Goal: Task Accomplishment & Management: Complete application form

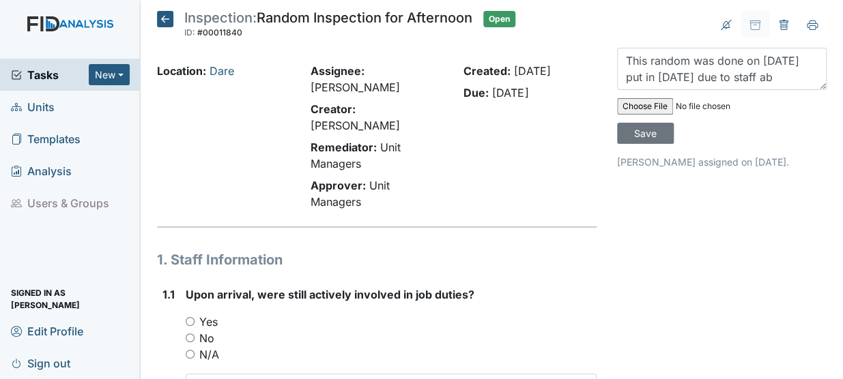
scroll to position [10, 0]
type textarea "This random was done on [DATE] put in [DATE] due to staff absence."
click at [656, 101] on input "file" at bounding box center [710, 106] width 186 height 33
type input "C:\fakepath\afternoon random dare [DATE].pdf"
click at [568, 154] on div "Created: [DATE] Due: [DATE]" at bounding box center [530, 139] width 154 height 153
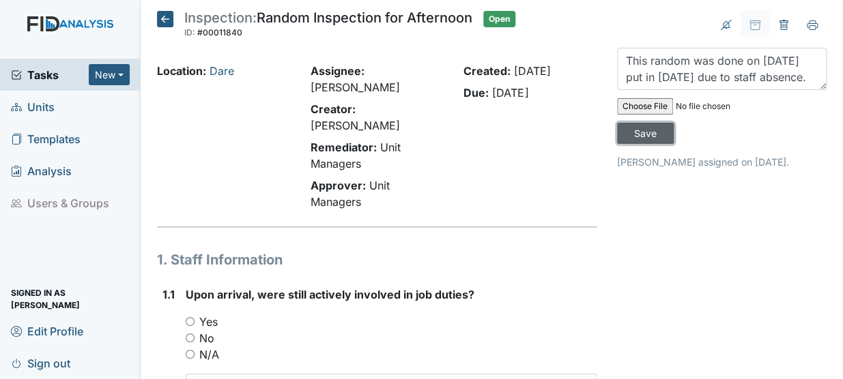
click at [650, 132] on input "Save" at bounding box center [645, 133] width 57 height 21
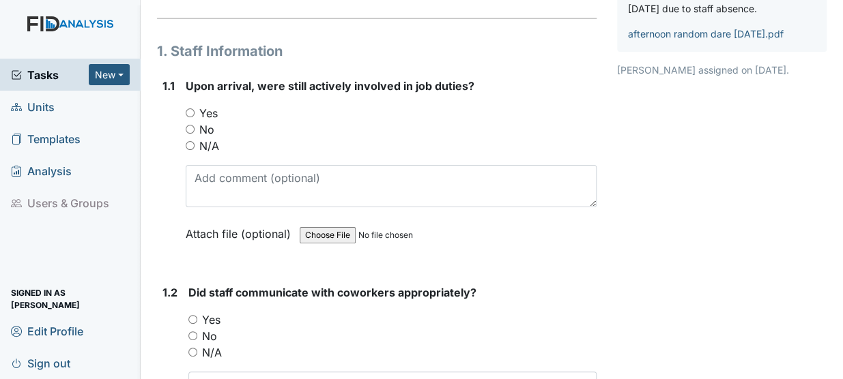
scroll to position [215, 0]
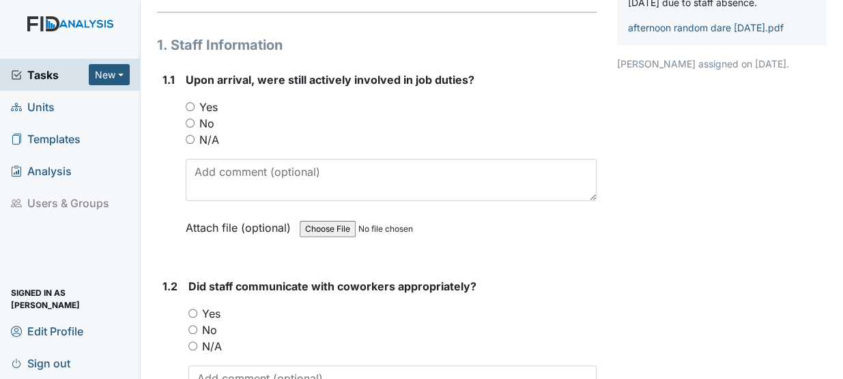
click at [189, 102] on input "Yes" at bounding box center [190, 106] width 9 height 9
radio input "true"
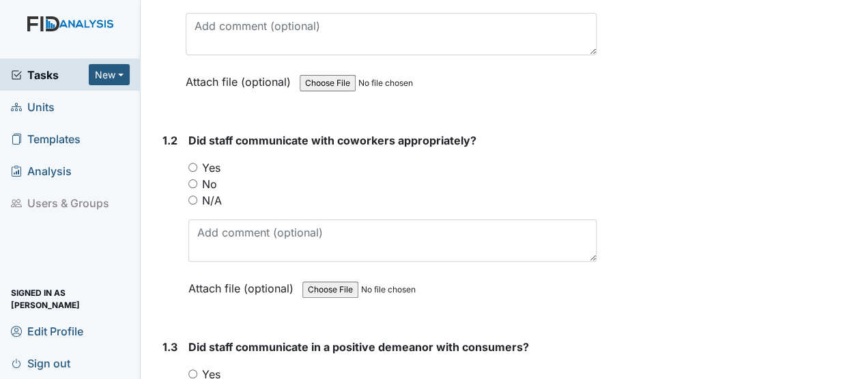
scroll to position [365, 0]
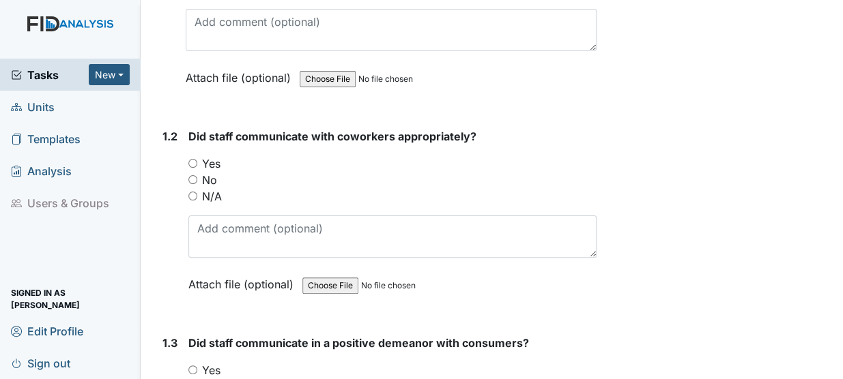
click at [191, 192] on input "N/A" at bounding box center [192, 196] width 9 height 9
radio input "true"
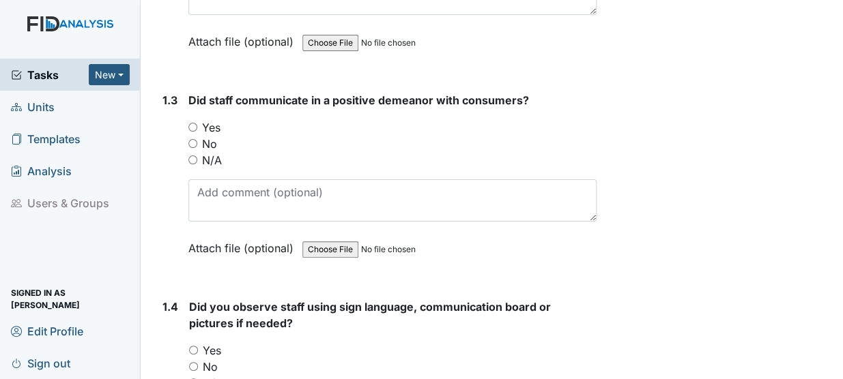
scroll to position [611, 0]
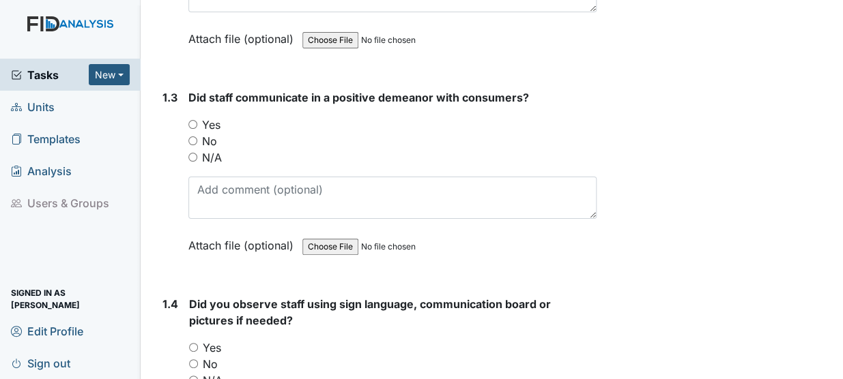
click at [194, 120] on input "Yes" at bounding box center [192, 124] width 9 height 9
radio input "true"
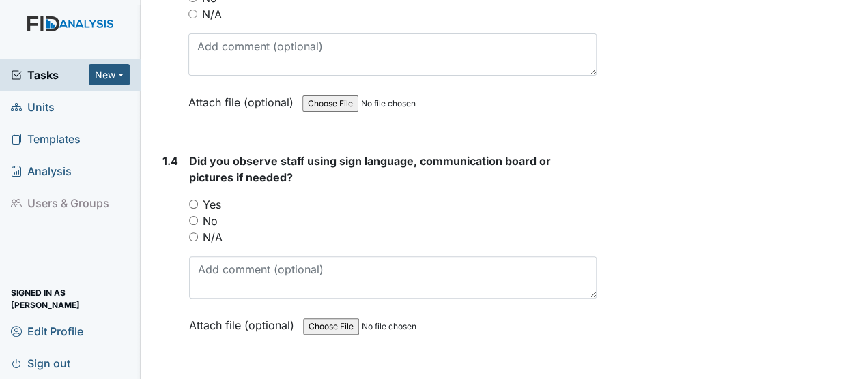
scroll to position [758, 0]
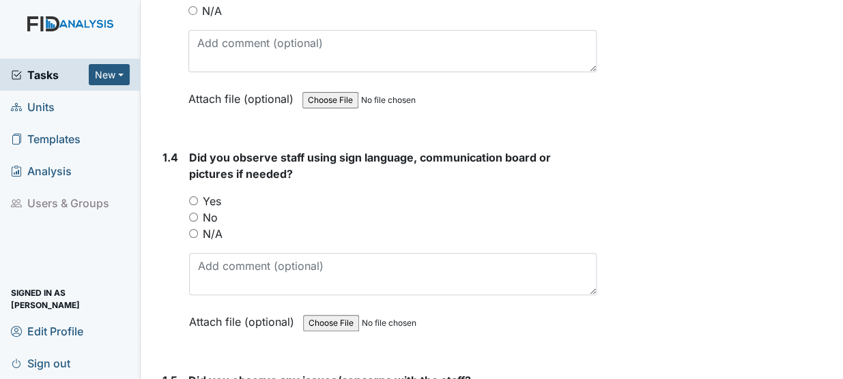
click at [193, 229] on input "N/A" at bounding box center [193, 233] width 9 height 9
radio input "true"
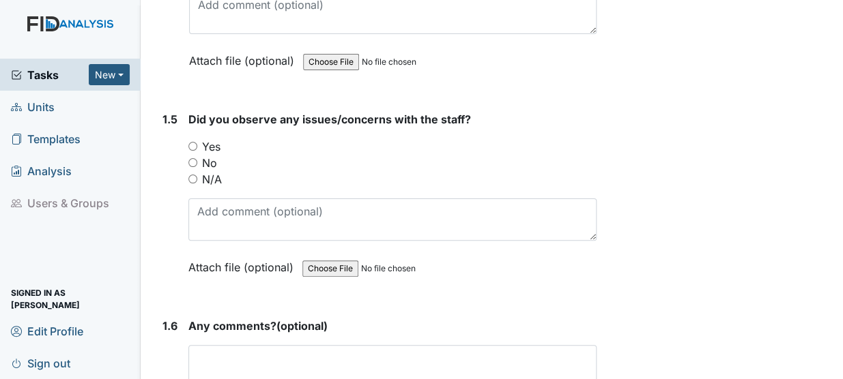
scroll to position [1020, 0]
click at [203, 170] on label "N/A" at bounding box center [212, 178] width 20 height 16
click at [197, 173] on input "N/A" at bounding box center [192, 177] width 9 height 9
radio input "true"
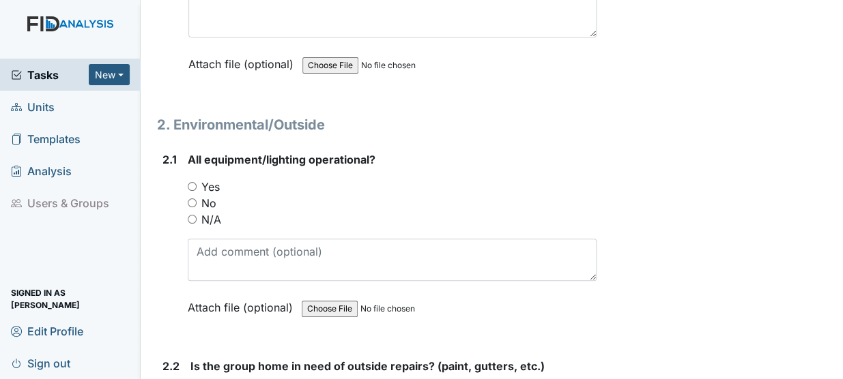
scroll to position [1376, 0]
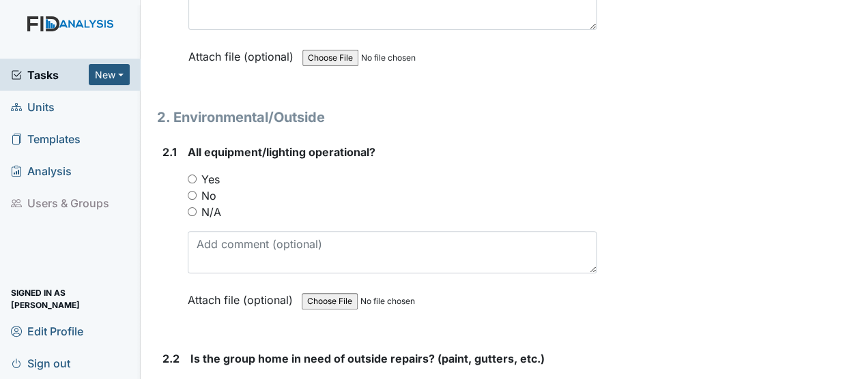
click at [194, 175] on input "Yes" at bounding box center [192, 179] width 9 height 9
radio input "true"
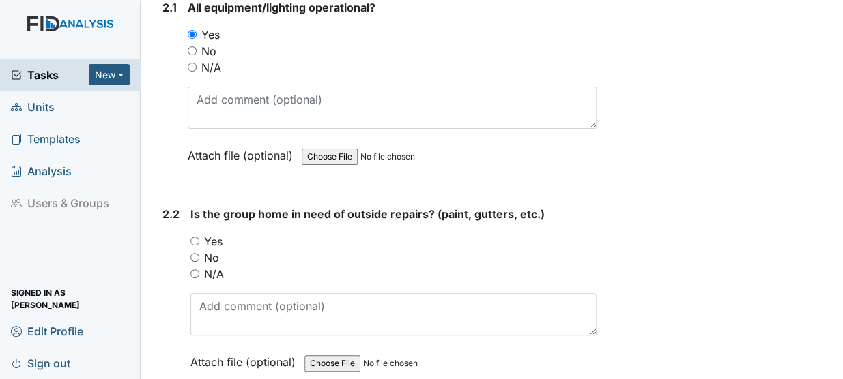
scroll to position [1522, 0]
click at [198, 253] on input "No" at bounding box center [194, 257] width 9 height 9
radio input "true"
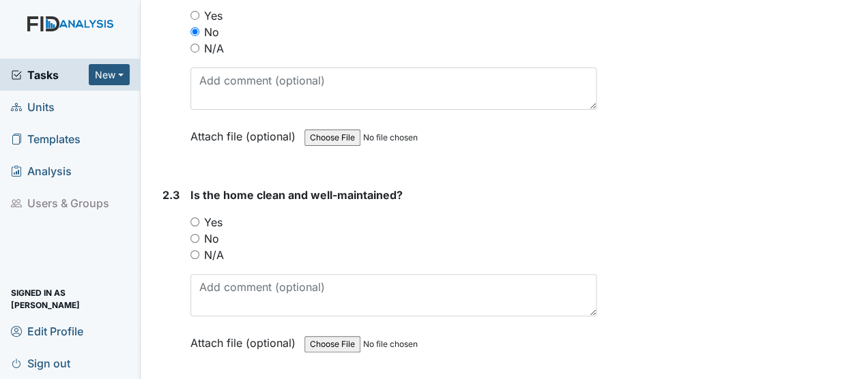
scroll to position [1781, 0]
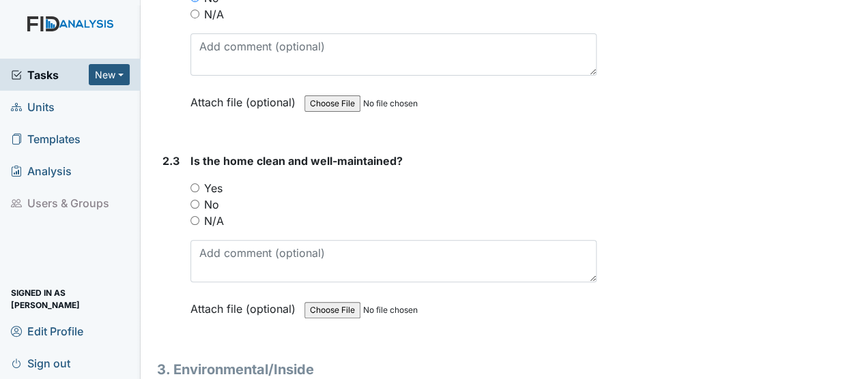
click at [194, 184] on input "Yes" at bounding box center [194, 188] width 9 height 9
radio input "true"
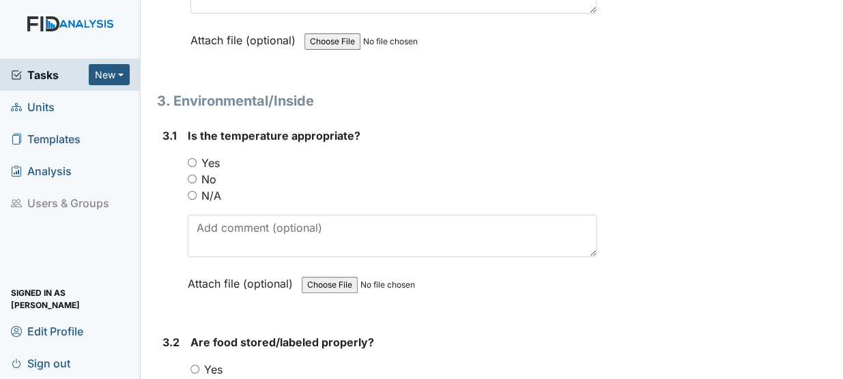
scroll to position [2051, 0]
click at [191, 158] on input "Yes" at bounding box center [192, 162] width 9 height 9
radio input "true"
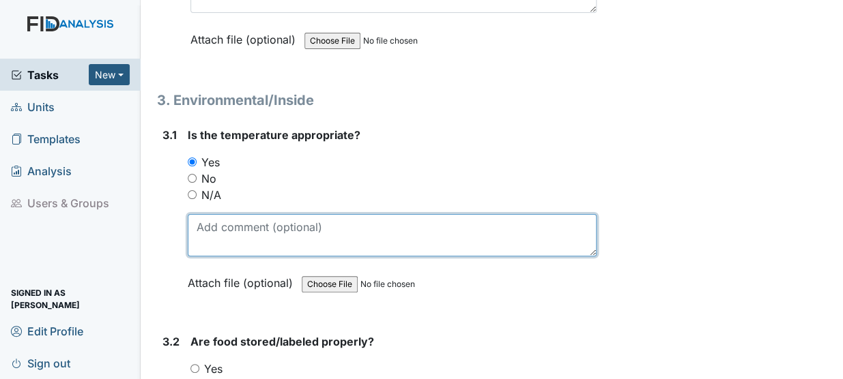
click at [236, 214] on textarea at bounding box center [392, 235] width 409 height 42
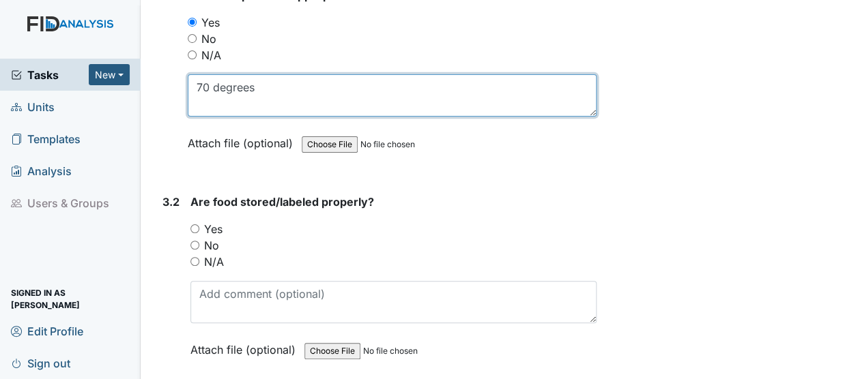
scroll to position [2198, 0]
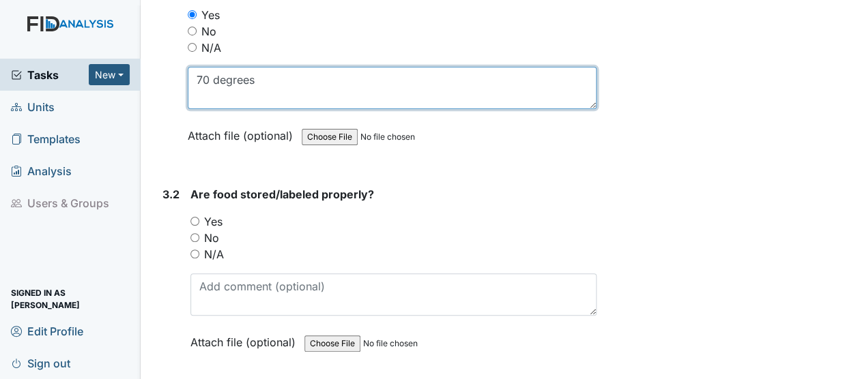
type textarea "70 degrees"
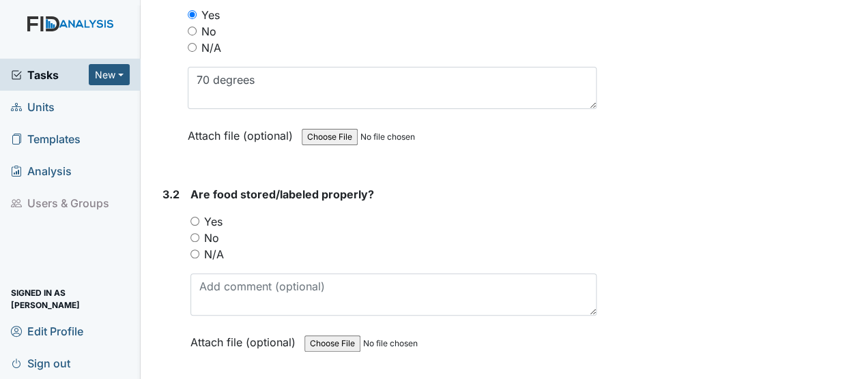
click at [197, 217] on input "Yes" at bounding box center [194, 221] width 9 height 9
radio input "true"
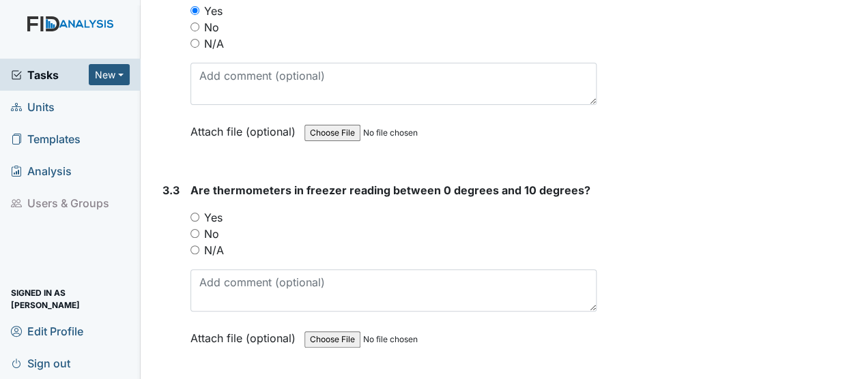
scroll to position [2441, 0]
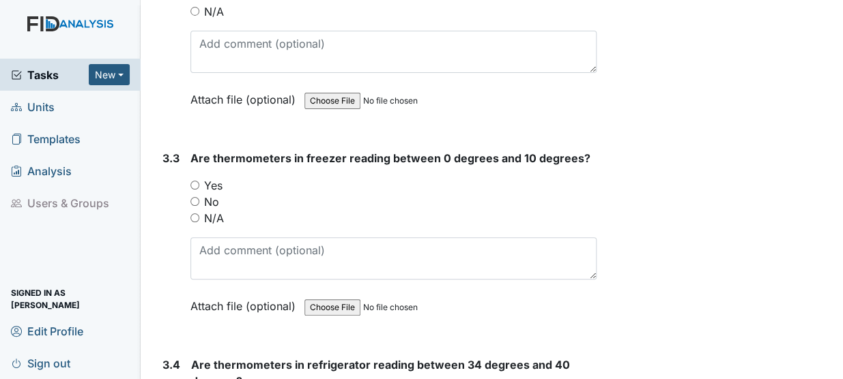
click at [192, 181] on input "Yes" at bounding box center [194, 185] width 9 height 9
radio input "true"
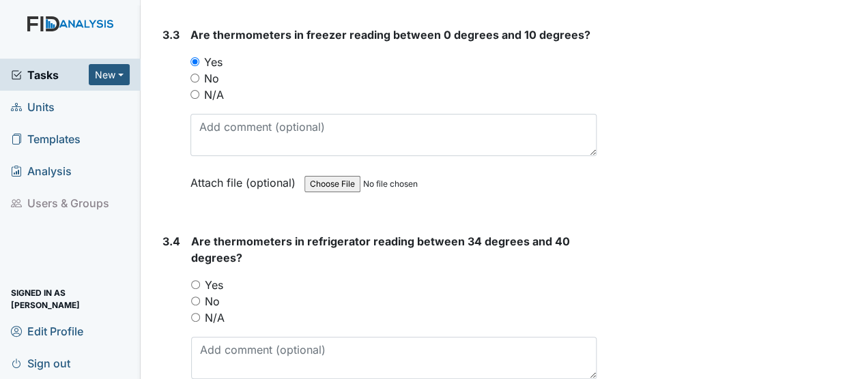
scroll to position [2569, 0]
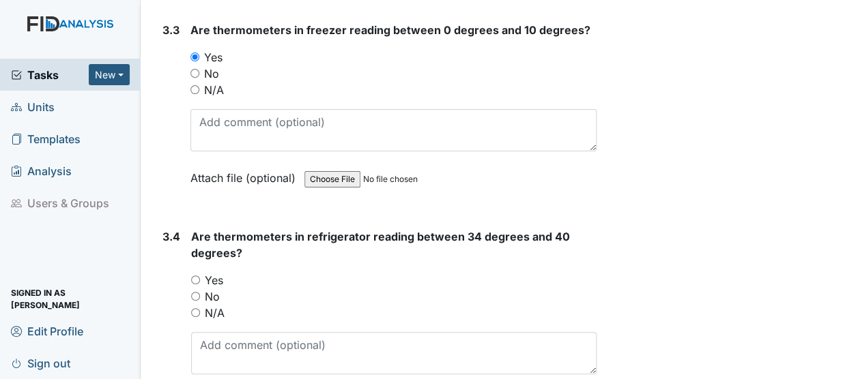
click at [197, 276] on input "Yes" at bounding box center [195, 280] width 9 height 9
radio input "true"
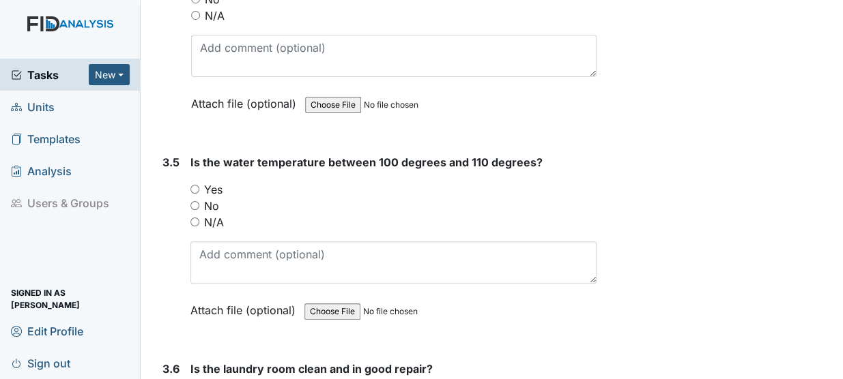
scroll to position [2872, 0]
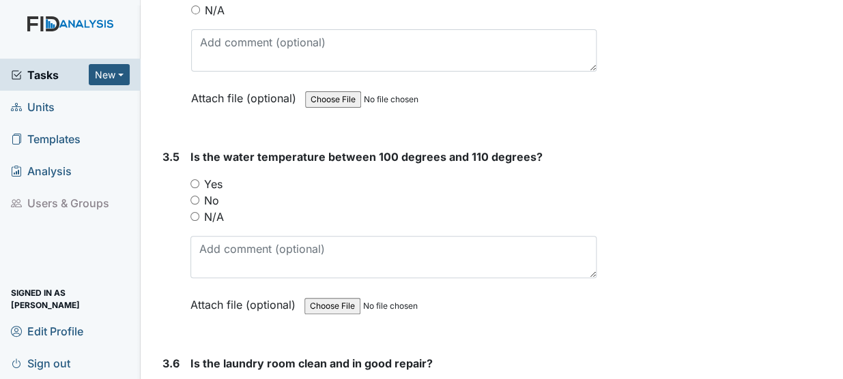
click at [198, 179] on input "Yes" at bounding box center [194, 183] width 9 height 9
radio input "true"
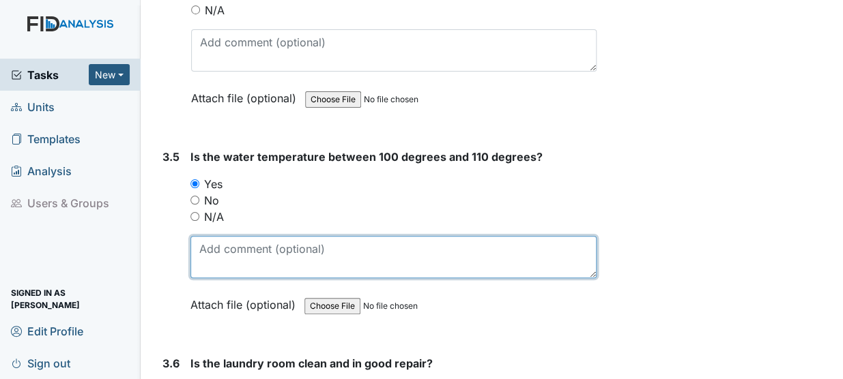
click at [239, 245] on textarea at bounding box center [393, 257] width 406 height 42
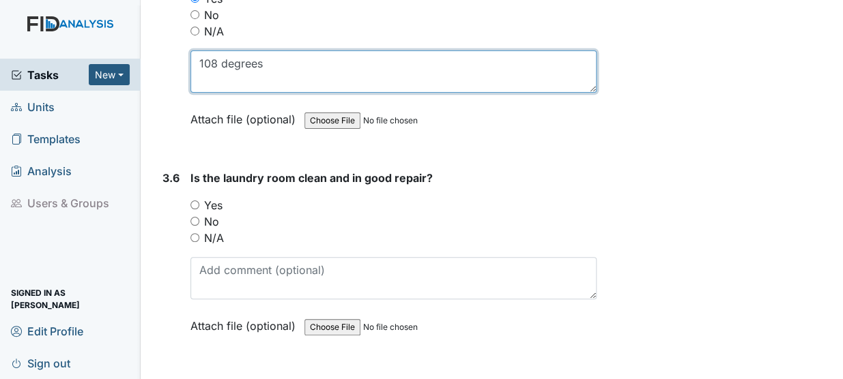
scroll to position [3065, 0]
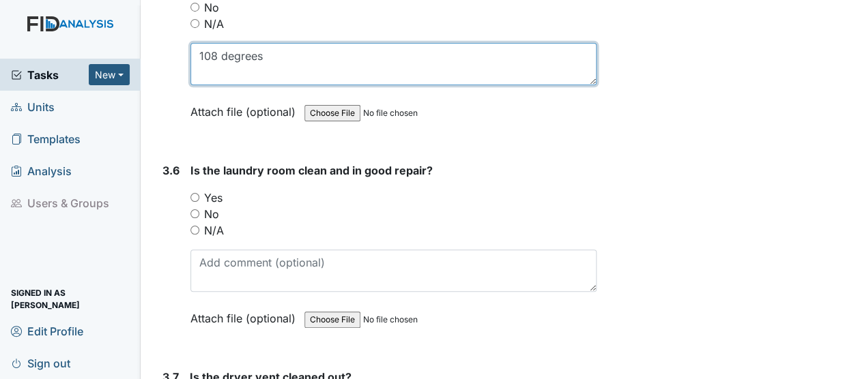
type textarea "108 degrees"
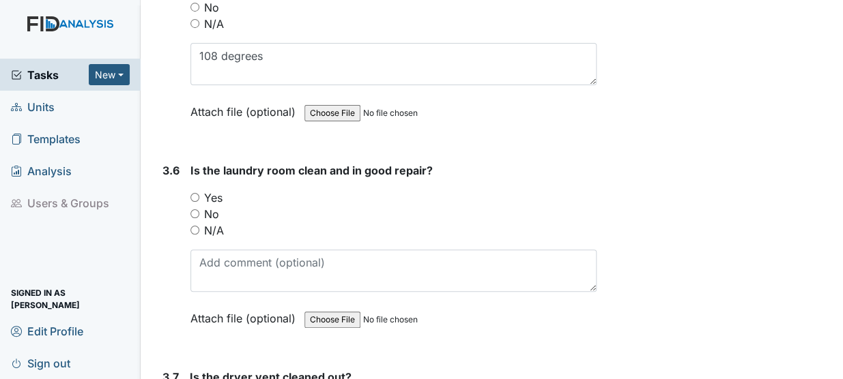
click at [194, 193] on input "Yes" at bounding box center [194, 197] width 9 height 9
radio input "true"
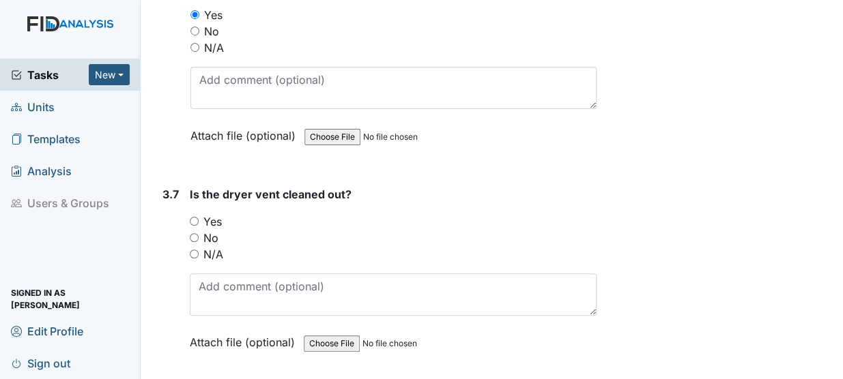
scroll to position [3257, 0]
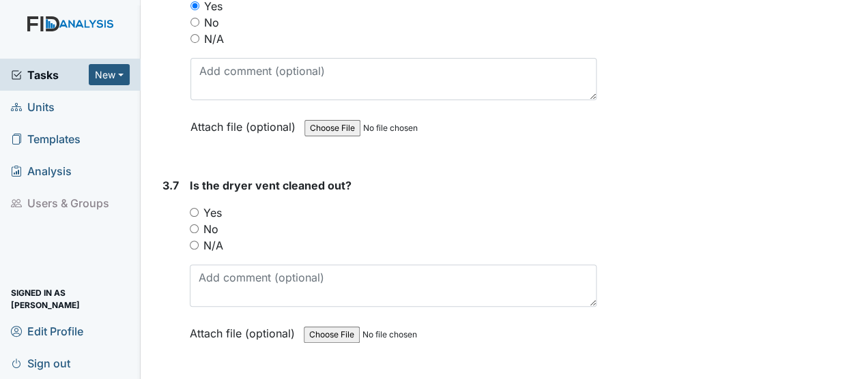
click at [191, 208] on input "Yes" at bounding box center [194, 212] width 9 height 9
radio input "true"
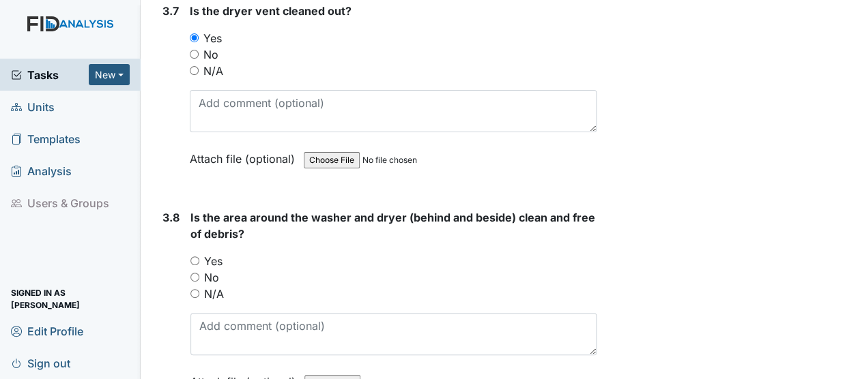
scroll to position [3433, 0]
click at [205, 253] on label "Yes" at bounding box center [213, 261] width 18 height 16
click at [199, 256] on input "Yes" at bounding box center [194, 260] width 9 height 9
radio input "true"
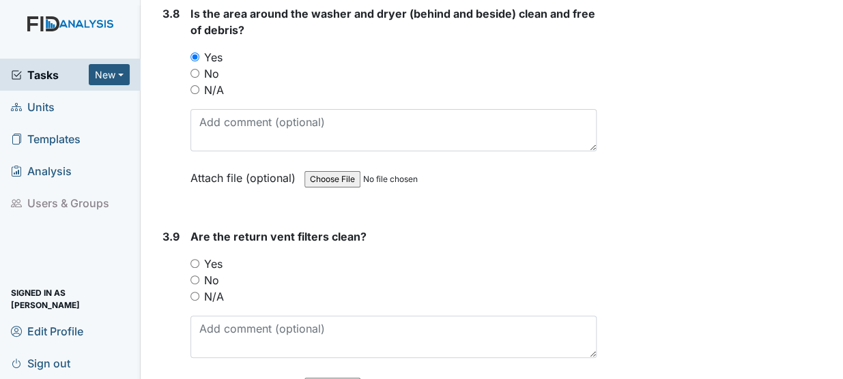
scroll to position [3646, 0]
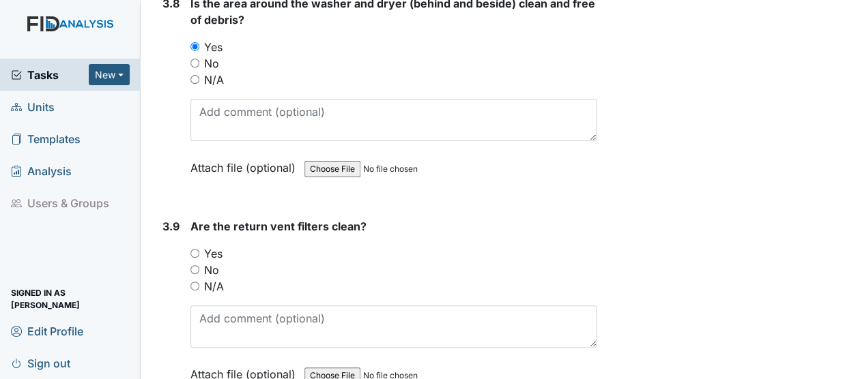
click at [198, 249] on input "Yes" at bounding box center [194, 253] width 9 height 9
radio input "true"
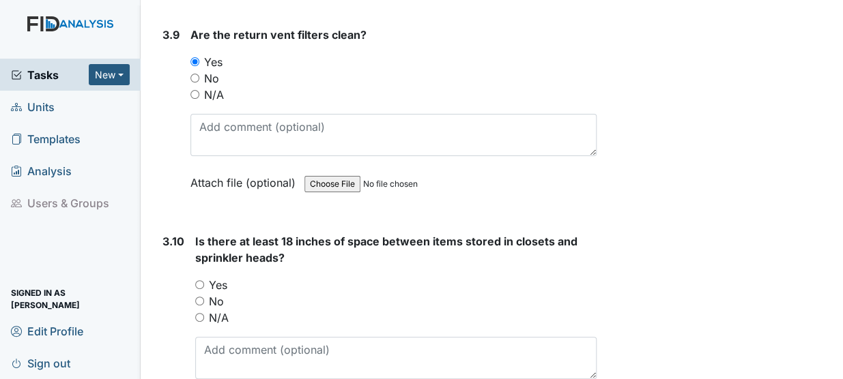
scroll to position [3847, 0]
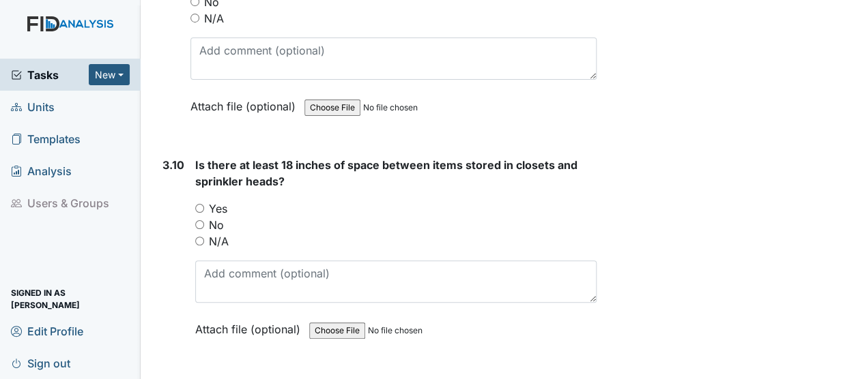
click at [198, 204] on input "Yes" at bounding box center [199, 208] width 9 height 9
radio input "true"
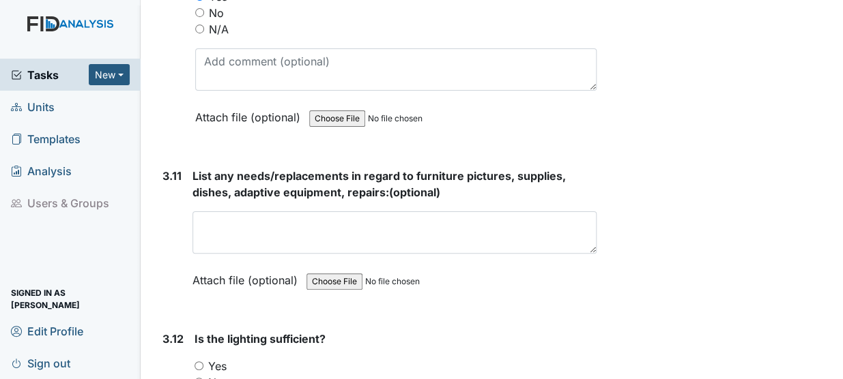
scroll to position [4140, 0]
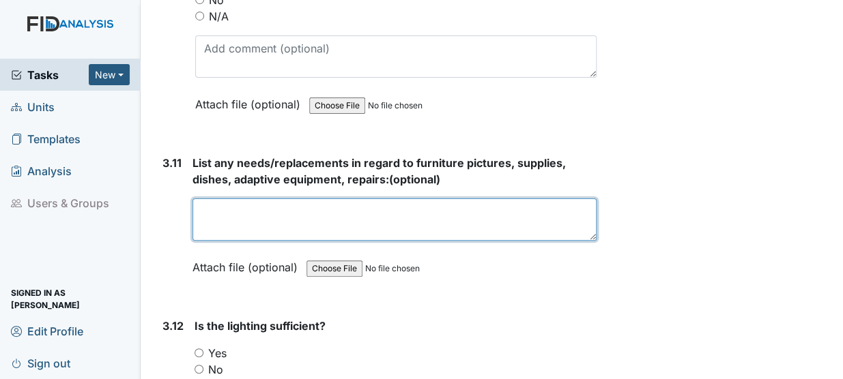
click at [252, 199] on textarea at bounding box center [394, 220] width 404 height 42
type textarea "e"
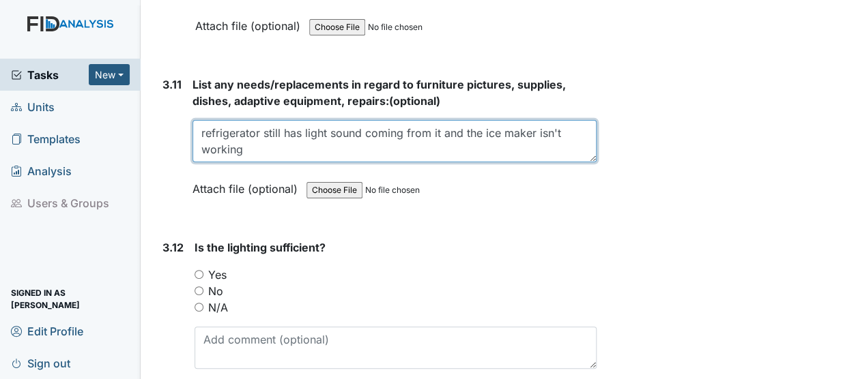
scroll to position [4261, 0]
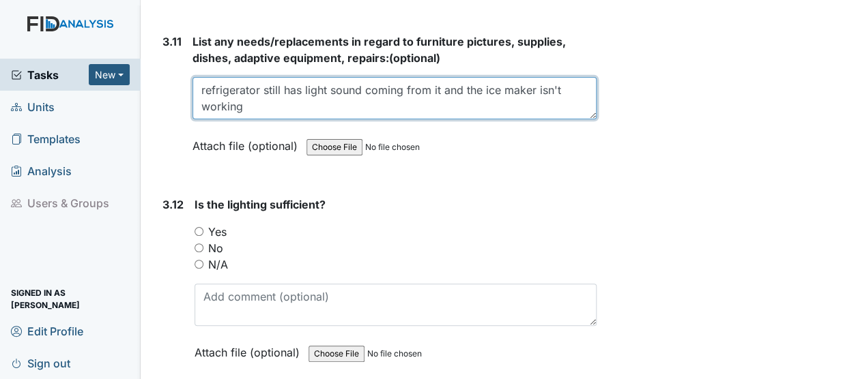
type textarea "refrigerator still has light sound coming from it and the ice maker isn't worki…"
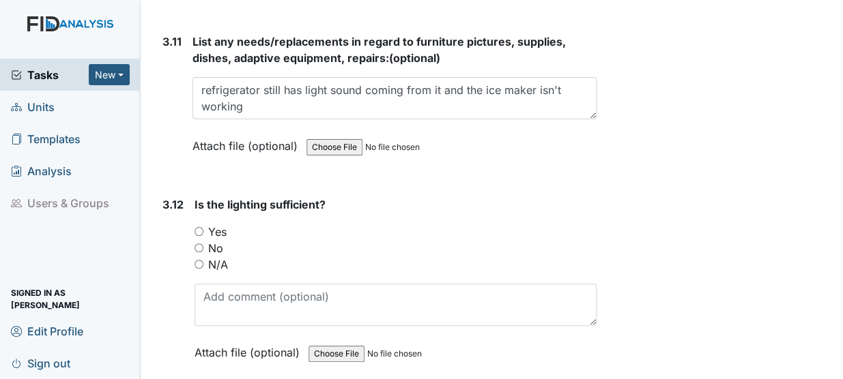
click at [196, 227] on input "Yes" at bounding box center [198, 231] width 9 height 9
radio input "true"
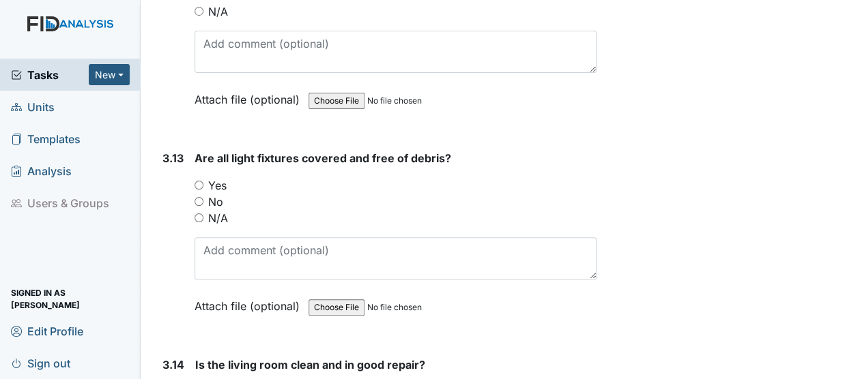
scroll to position [4539, 0]
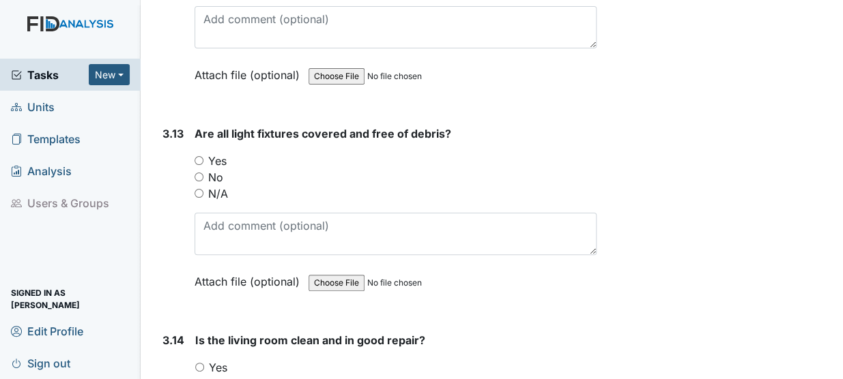
click at [203, 156] on input "Yes" at bounding box center [198, 160] width 9 height 9
radio input "true"
click at [199, 189] on input "N/A" at bounding box center [198, 193] width 9 height 9
radio input "true"
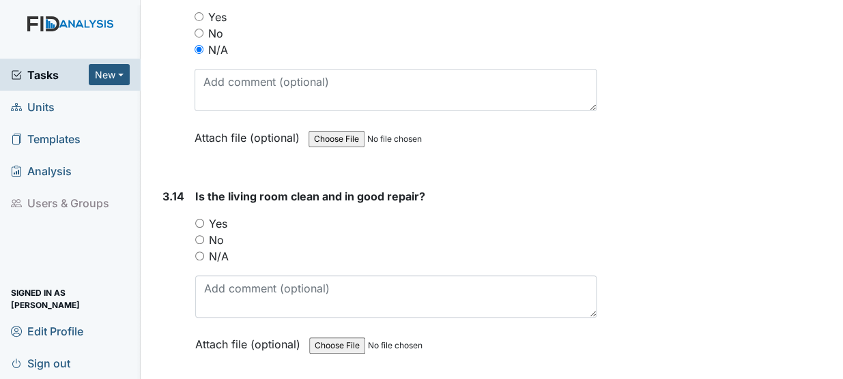
scroll to position [4721, 0]
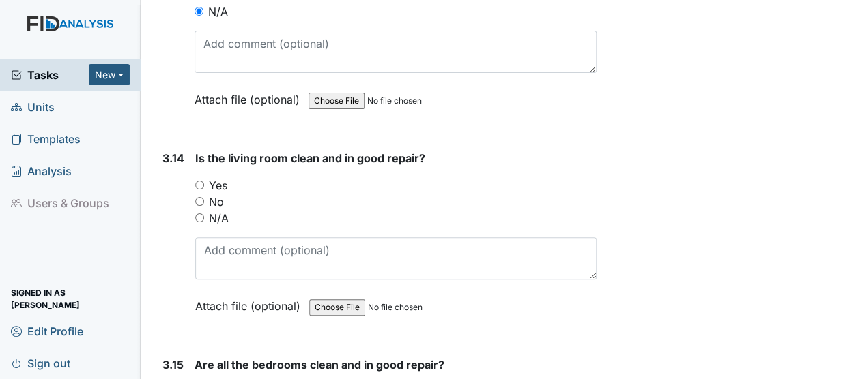
click at [200, 181] on input "Yes" at bounding box center [199, 185] width 9 height 9
radio input "true"
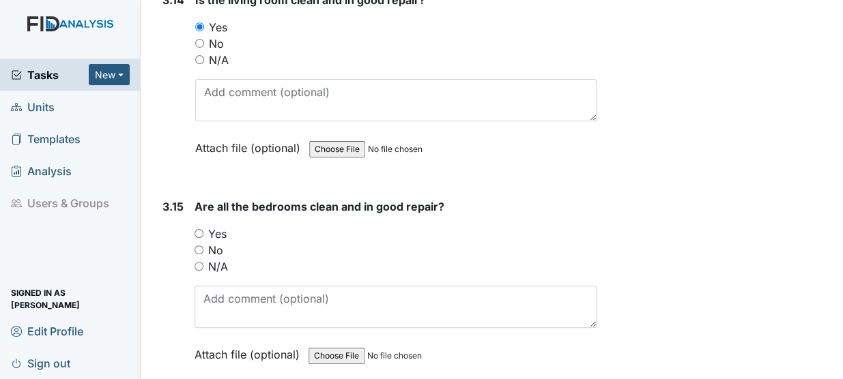
scroll to position [4886, 0]
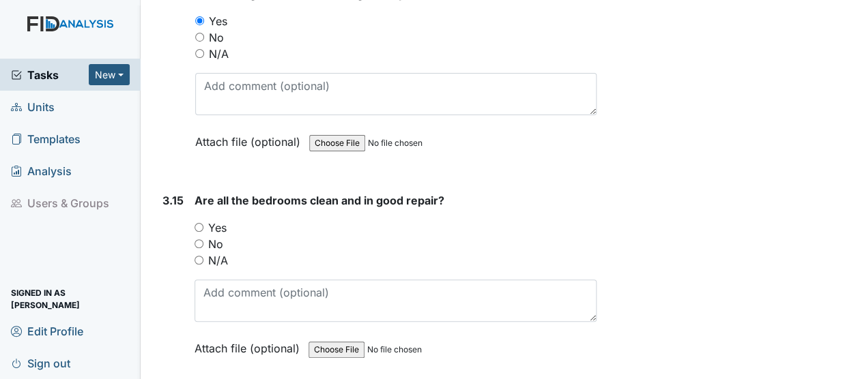
click at [194, 192] on div "Are all the bedrooms clean and in good repair? You must select one of the below…" at bounding box center [395, 279] width 402 height 174
click at [200, 223] on input "Yes" at bounding box center [198, 227] width 9 height 9
radio input "true"
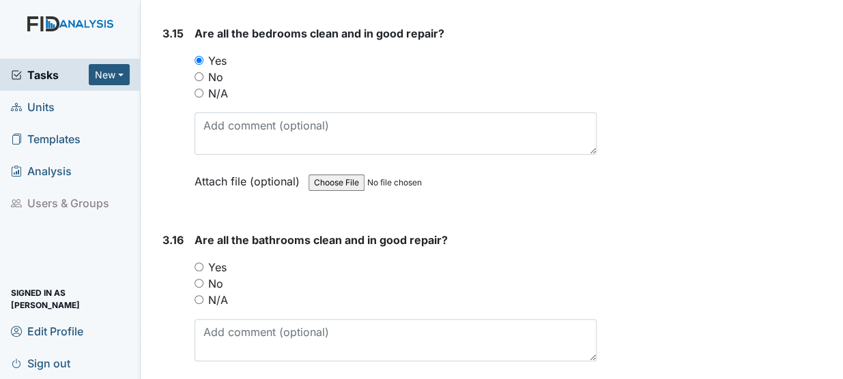
scroll to position [5060, 0]
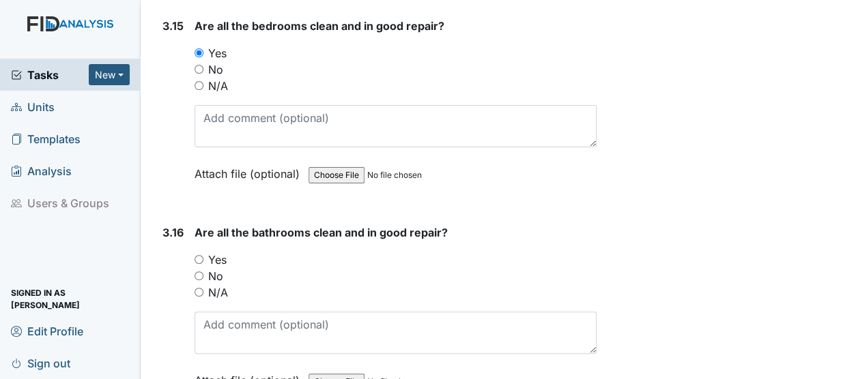
click at [196, 255] on input "Yes" at bounding box center [198, 259] width 9 height 9
radio input "true"
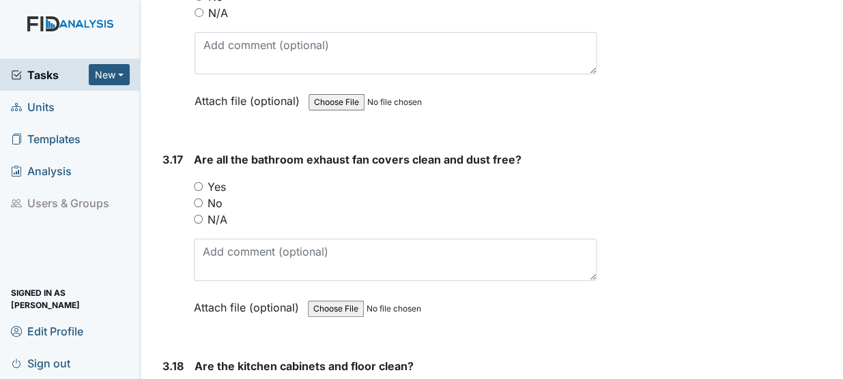
scroll to position [5348, 0]
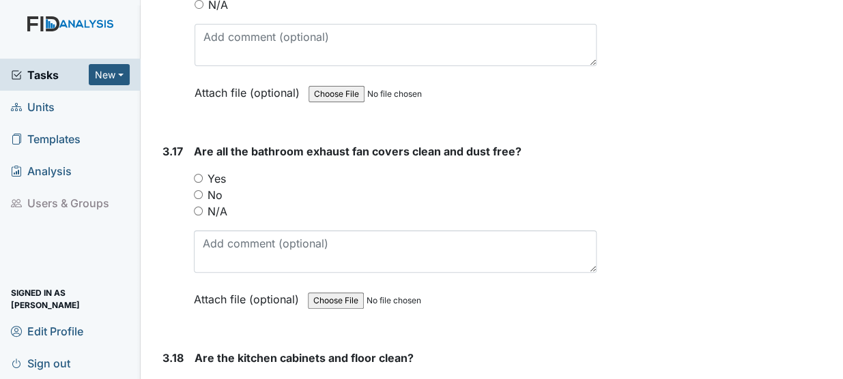
click at [200, 174] on input "Yes" at bounding box center [198, 178] width 9 height 9
radio input "true"
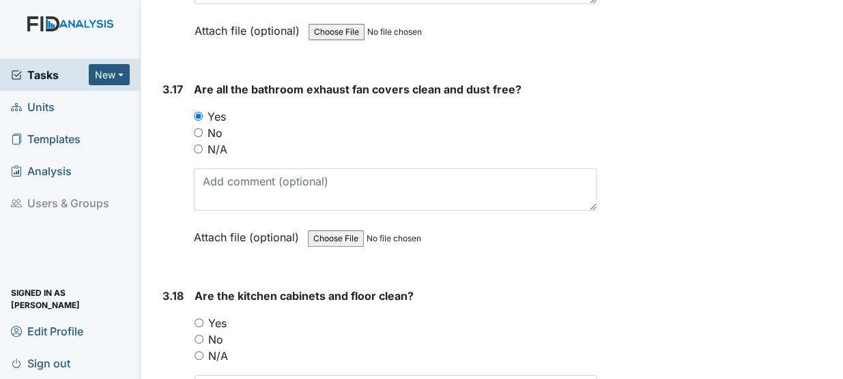
scroll to position [5478, 0]
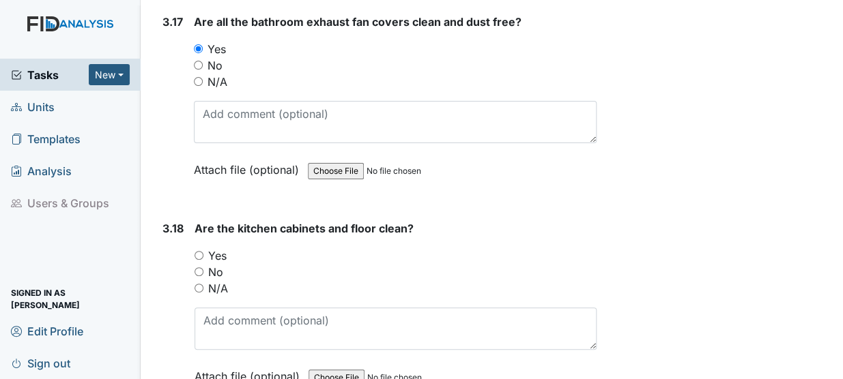
click at [199, 251] on input "Yes" at bounding box center [198, 255] width 9 height 9
radio input "true"
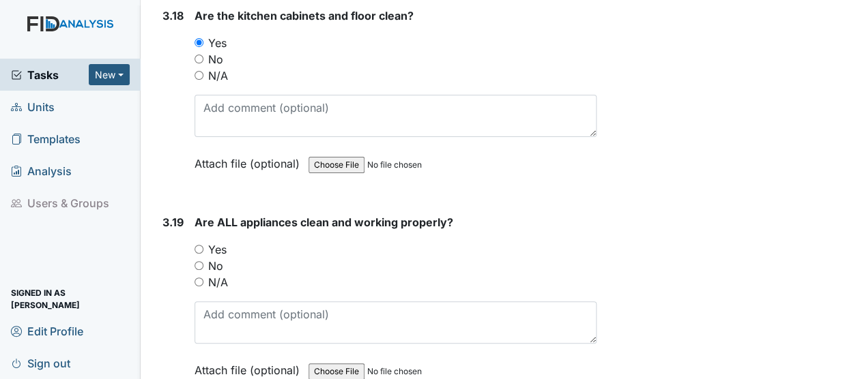
scroll to position [5717, 0]
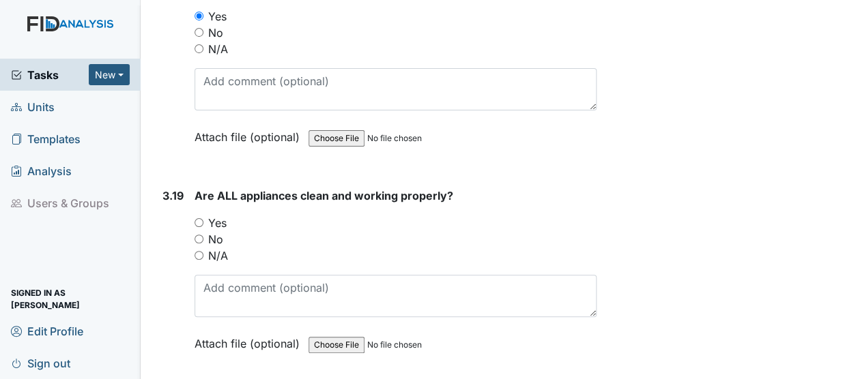
click at [210, 215] on label "Yes" at bounding box center [217, 223] width 18 height 16
click at [203, 218] on input "Yes" at bounding box center [198, 222] width 9 height 9
radio input "true"
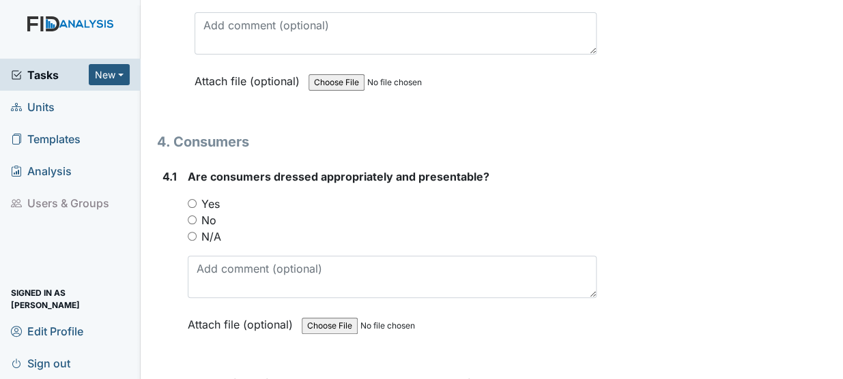
scroll to position [5985, 0]
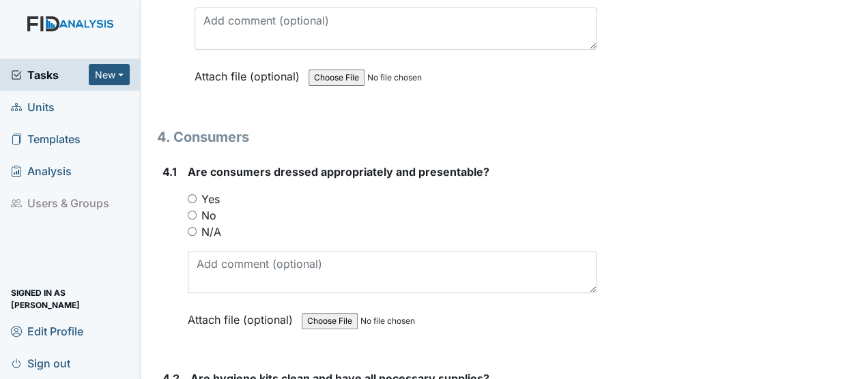
click at [188, 194] on input "Yes" at bounding box center [192, 198] width 9 height 9
radio input "true"
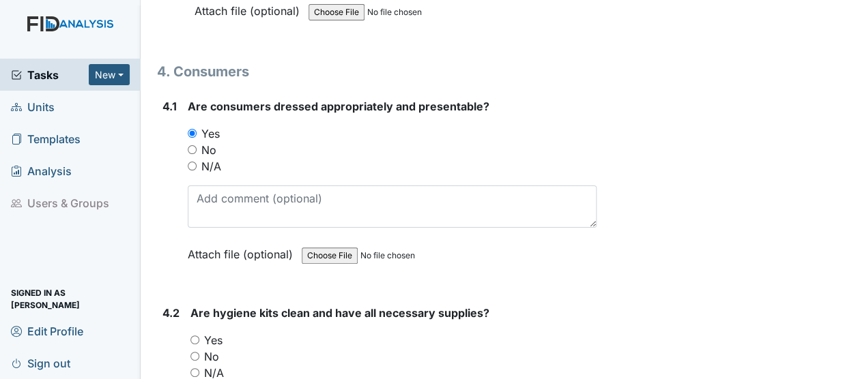
scroll to position [6113, 0]
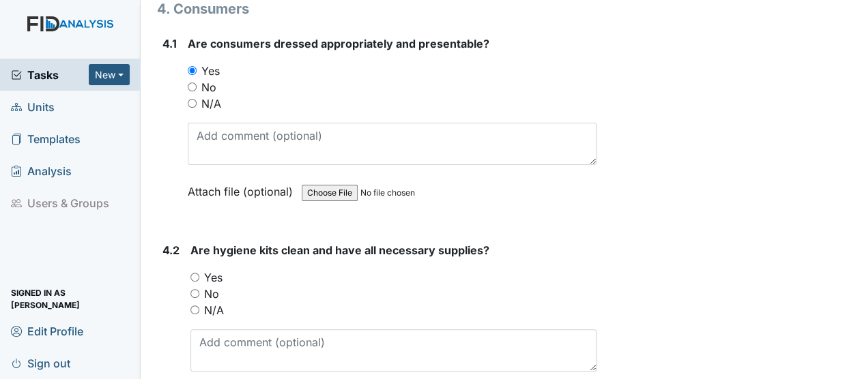
click at [199, 273] on input "Yes" at bounding box center [194, 277] width 9 height 9
radio input "true"
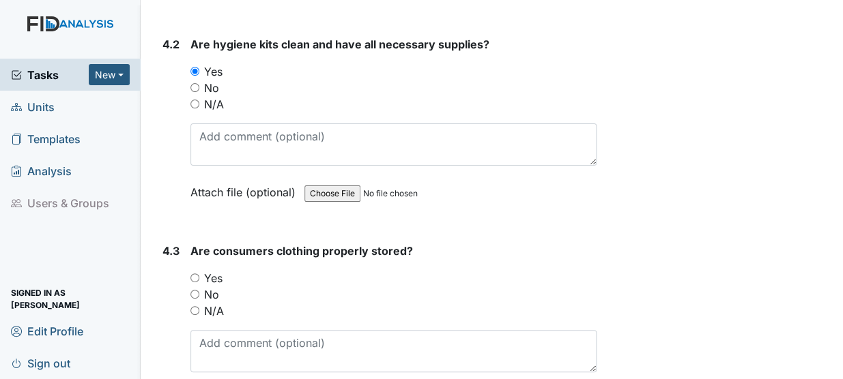
scroll to position [6325, 0]
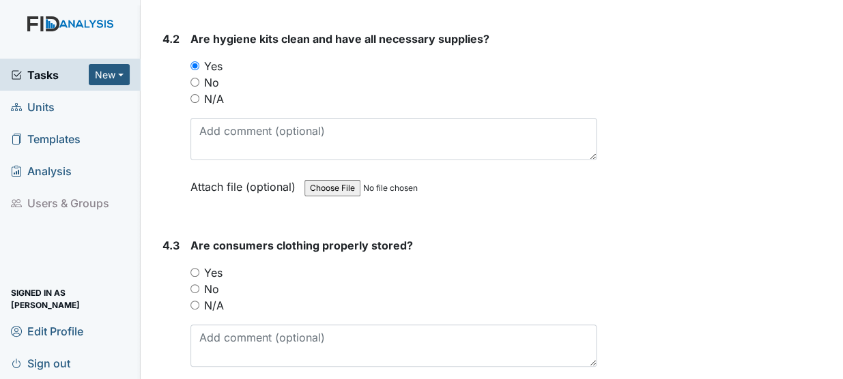
click at [191, 268] on input "Yes" at bounding box center [194, 272] width 9 height 9
radio input "true"
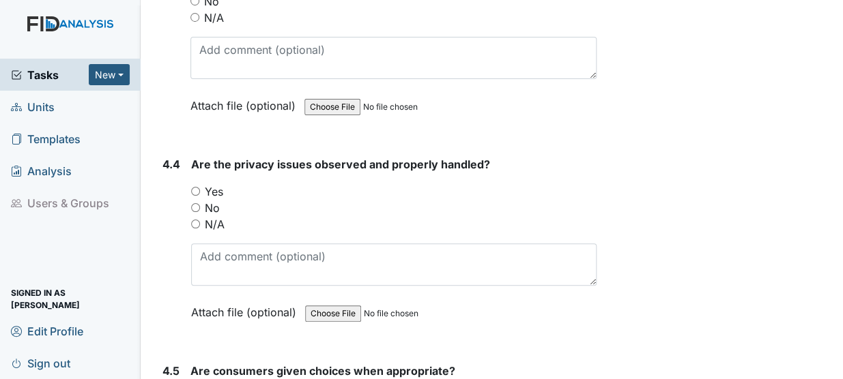
scroll to position [6633, 0]
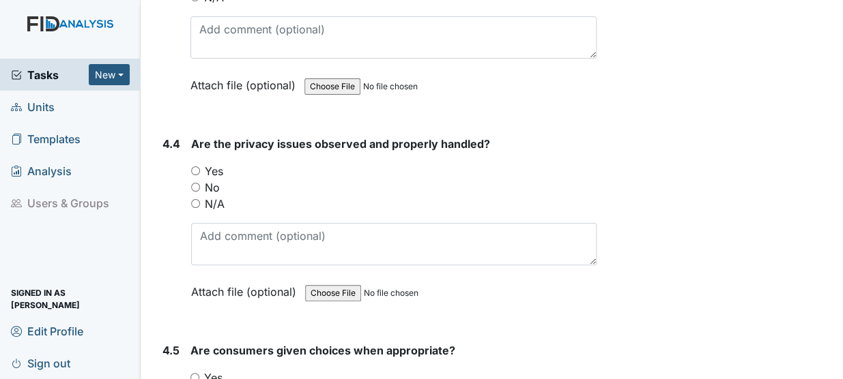
click at [198, 167] on input "Yes" at bounding box center [195, 171] width 9 height 9
radio input "true"
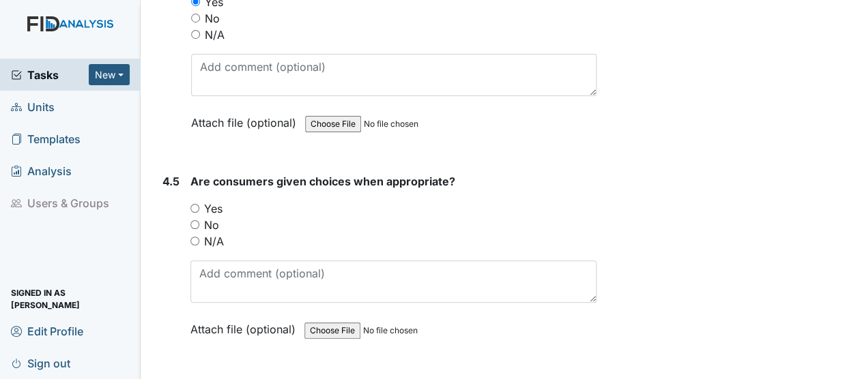
scroll to position [6804, 0]
click at [197, 203] on input "Yes" at bounding box center [194, 207] width 9 height 9
radio input "true"
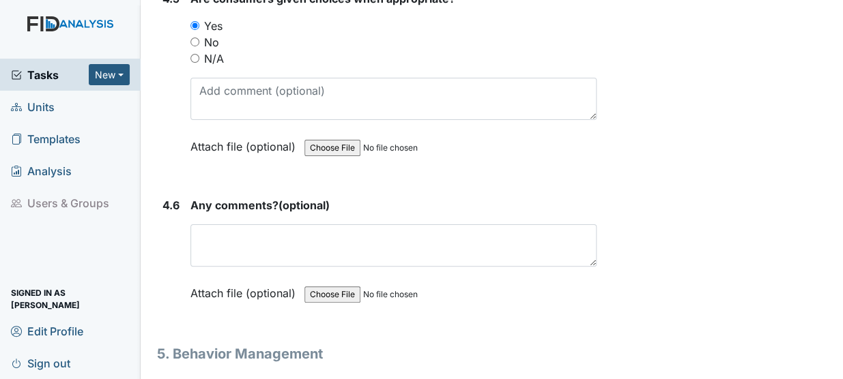
scroll to position [6990, 0]
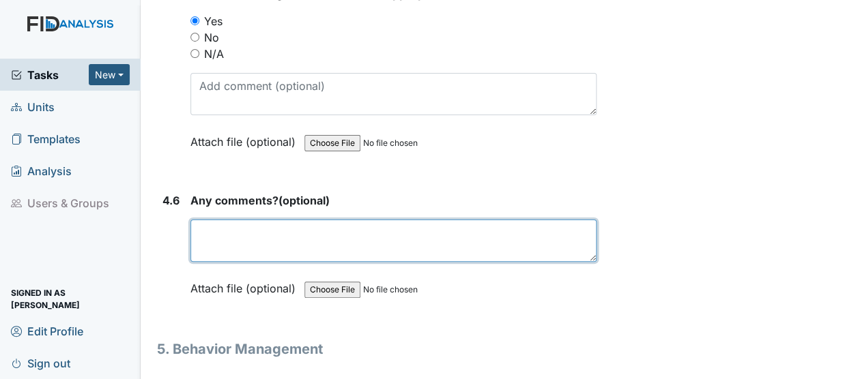
click at [268, 220] on textarea at bounding box center [393, 241] width 406 height 42
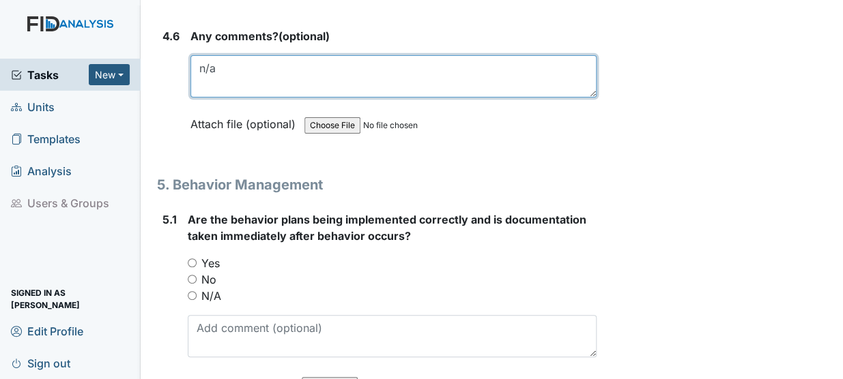
scroll to position [7159, 0]
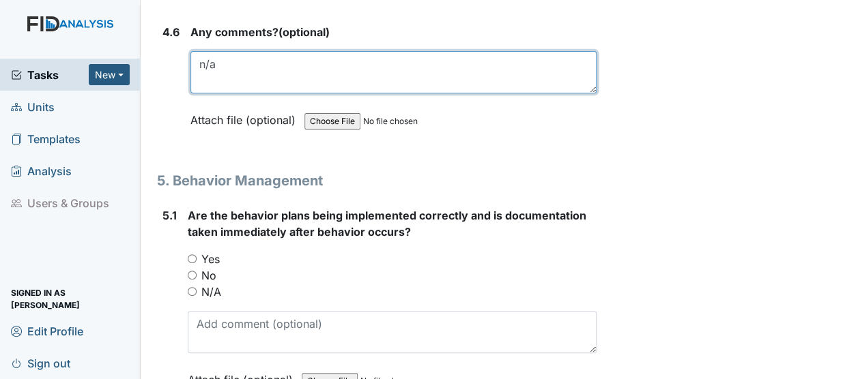
type textarea "n/a"
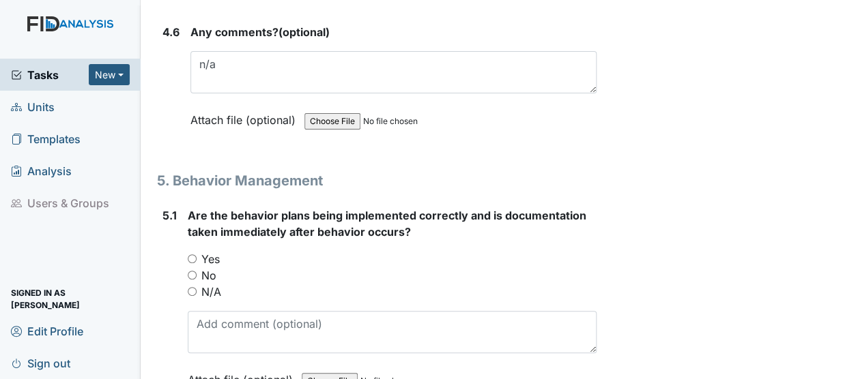
click at [192, 271] on input "No" at bounding box center [192, 275] width 9 height 9
radio input "true"
click at [191, 255] on input "Yes" at bounding box center [192, 259] width 9 height 9
radio input "true"
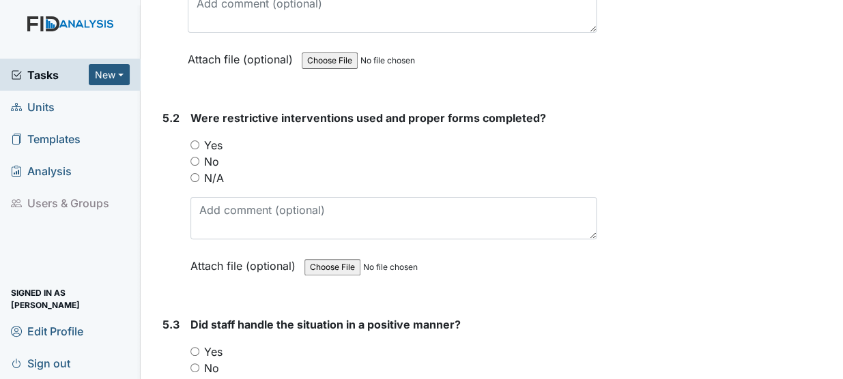
scroll to position [7499, 0]
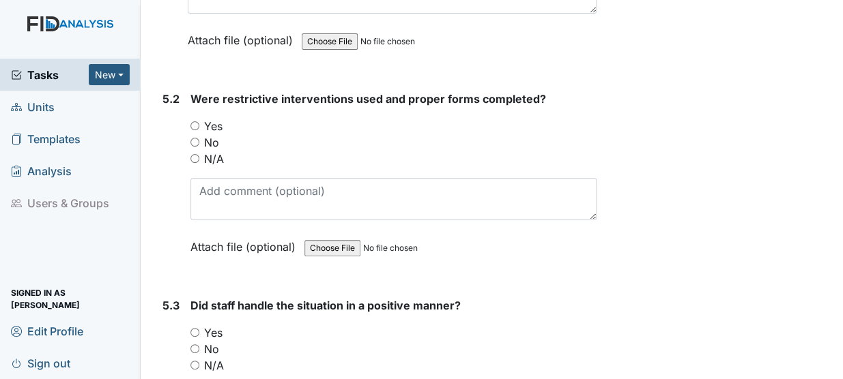
click at [194, 121] on input "Yes" at bounding box center [194, 125] width 9 height 9
radio input "true"
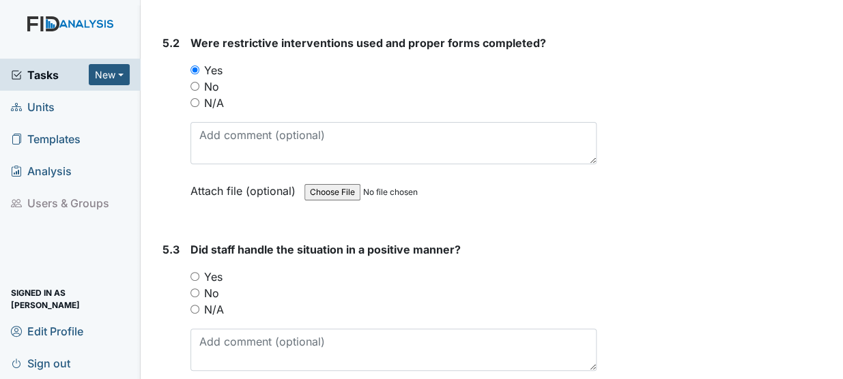
scroll to position [7636, 0]
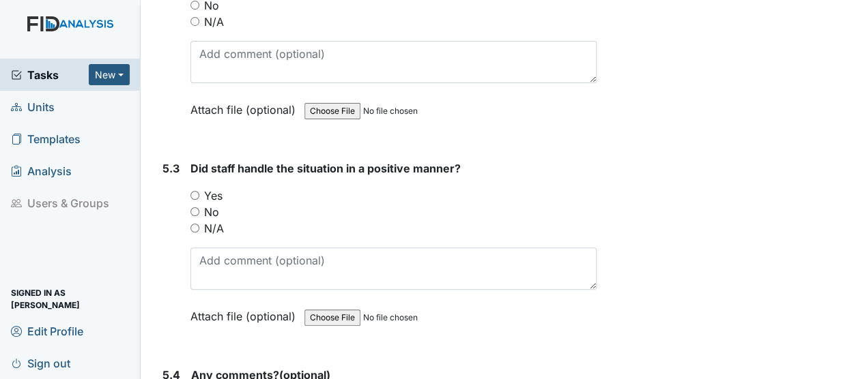
click at [208, 188] on label "Yes" at bounding box center [213, 196] width 18 height 16
click at [199, 191] on input "Yes" at bounding box center [194, 195] width 9 height 9
radio input "true"
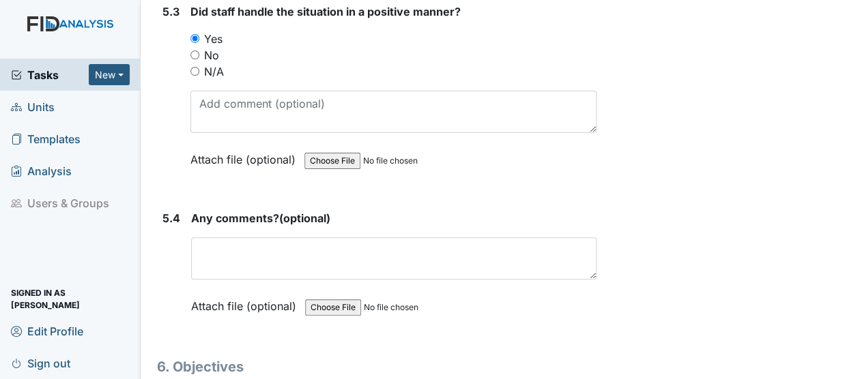
scroll to position [7804, 0]
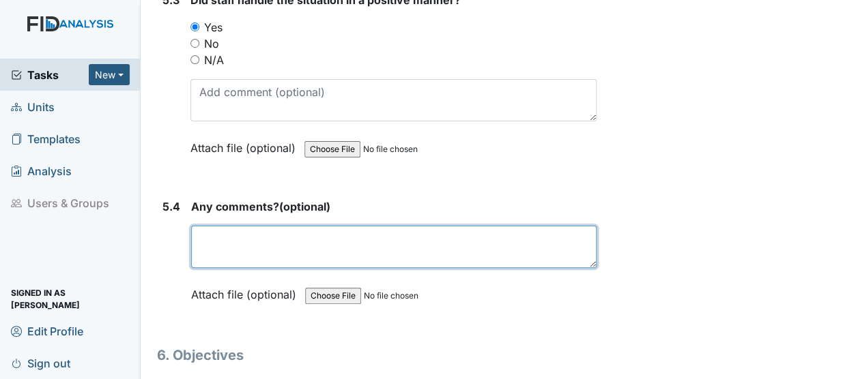
click at [300, 226] on textarea at bounding box center [393, 247] width 405 height 42
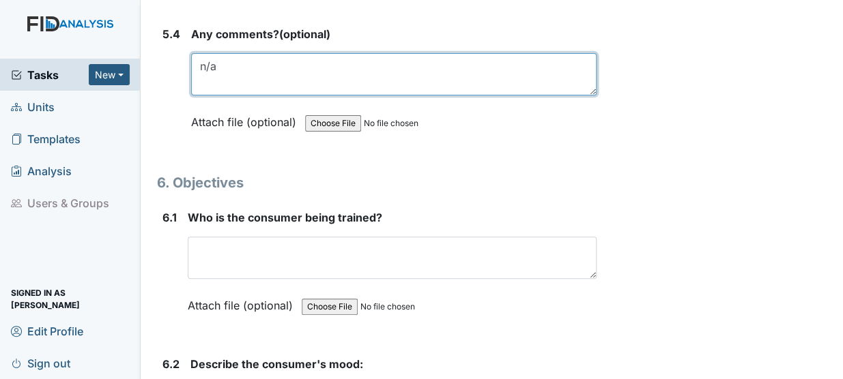
scroll to position [7981, 0]
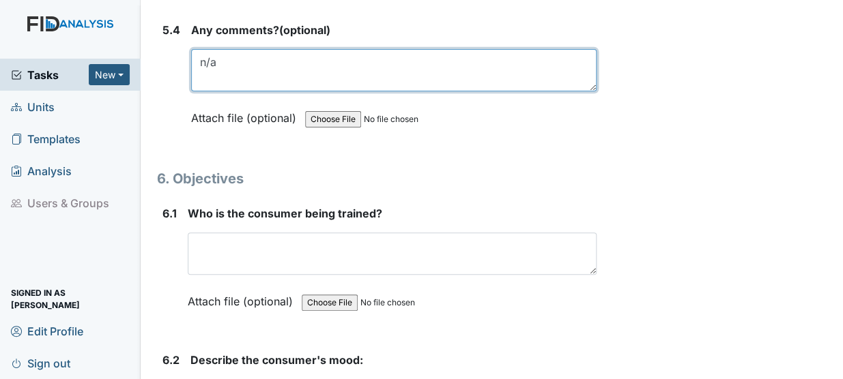
type textarea "n/a"
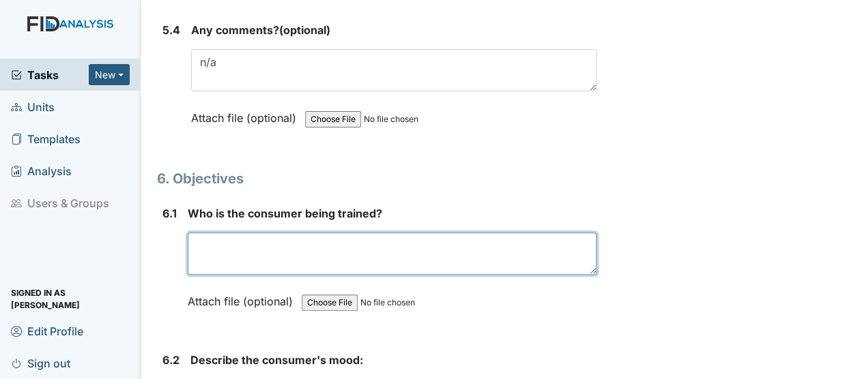
click at [253, 233] on textarea at bounding box center [392, 254] width 409 height 42
type textarea "m"
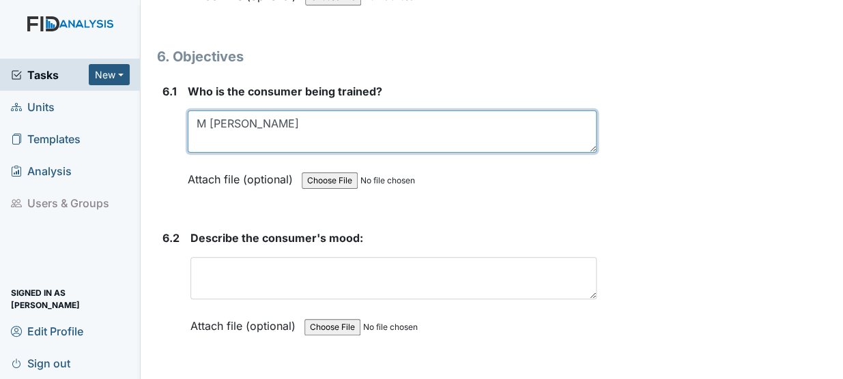
scroll to position [8105, 0]
type textarea "M [PERSON_NAME]"
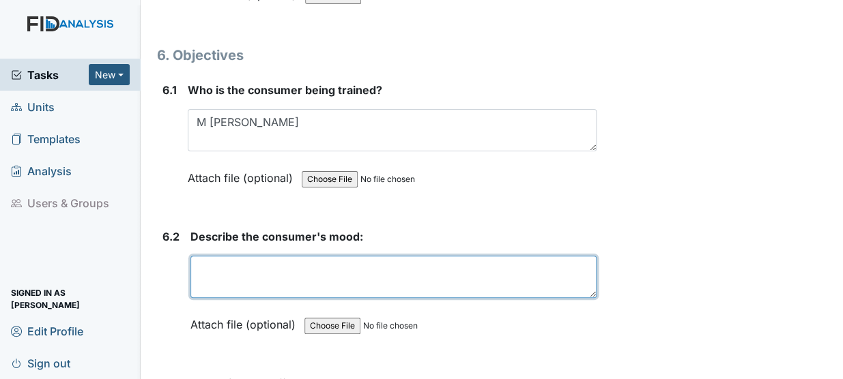
click at [319, 256] on textarea at bounding box center [393, 277] width 406 height 42
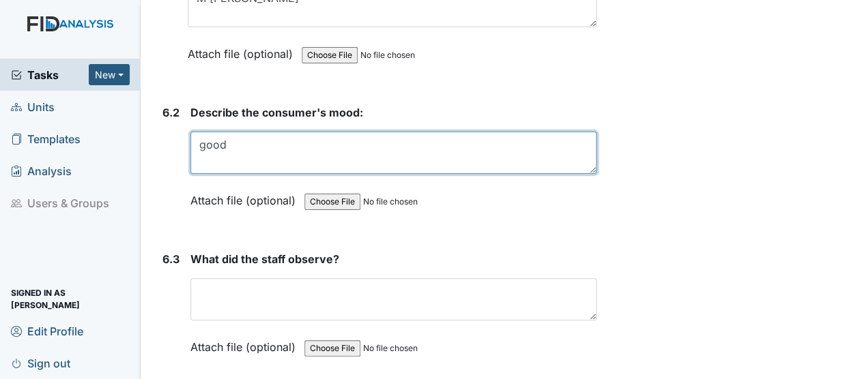
scroll to position [8237, 0]
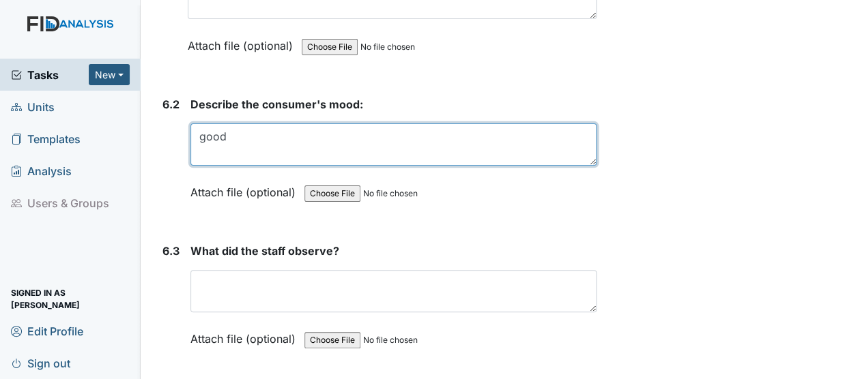
type textarea "good"
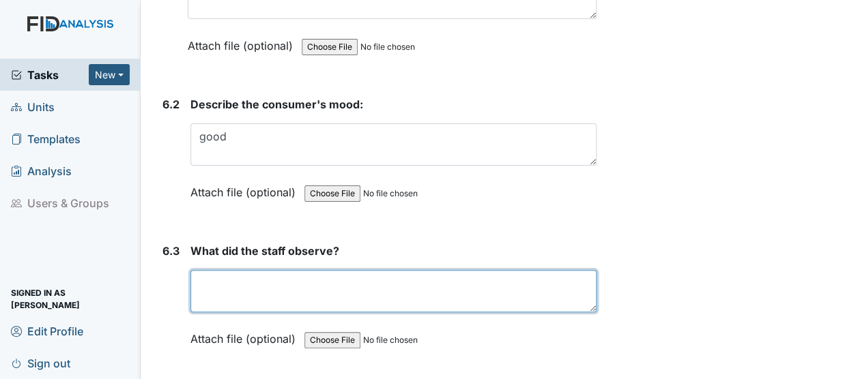
click at [265, 270] on textarea at bounding box center [393, 291] width 406 height 42
type textarea "G"
click at [375, 270] on textarea "ML will interact appropriately" at bounding box center [393, 291] width 406 height 42
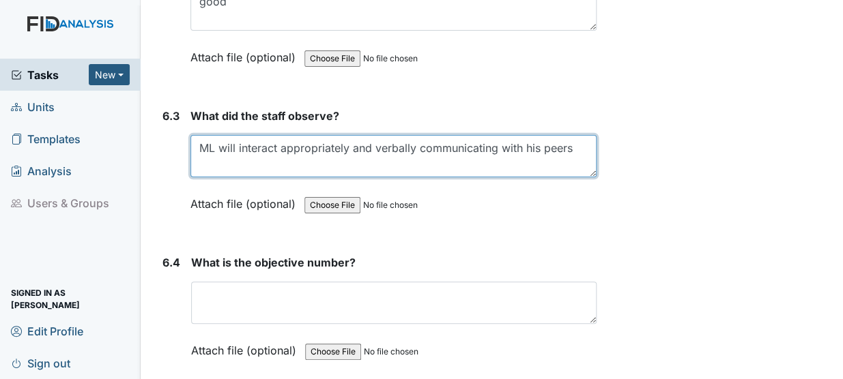
scroll to position [8373, 0]
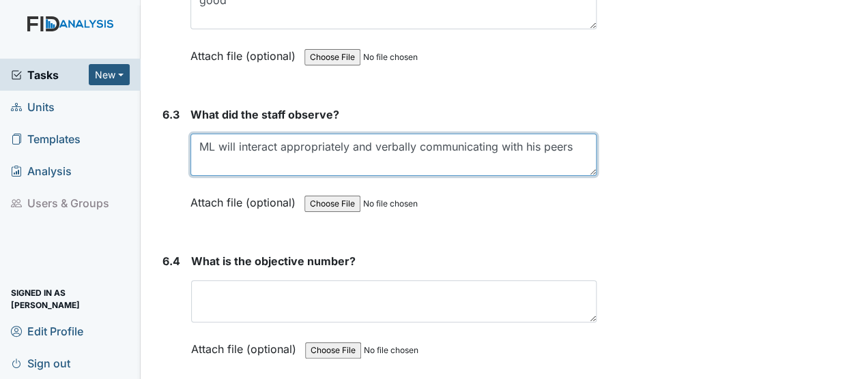
type textarea "ML will interact appropriately and verbally communicating with his peers"
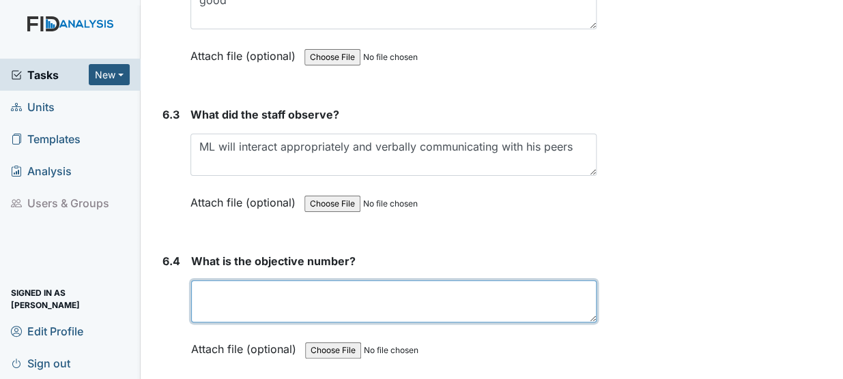
click at [244, 280] on textarea at bounding box center [393, 301] width 405 height 42
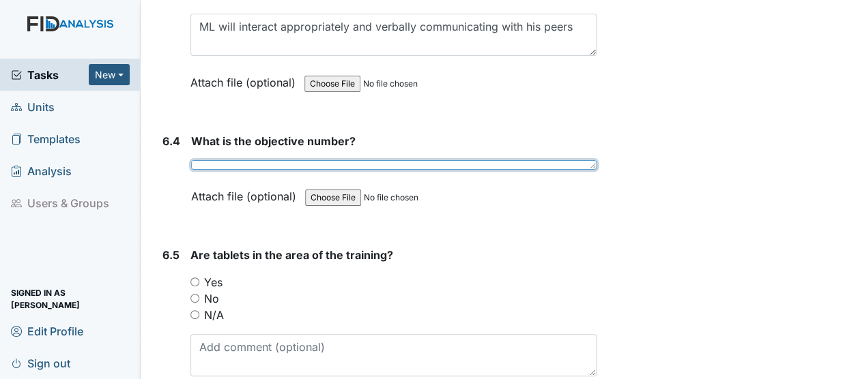
scroll to position [8496, 0]
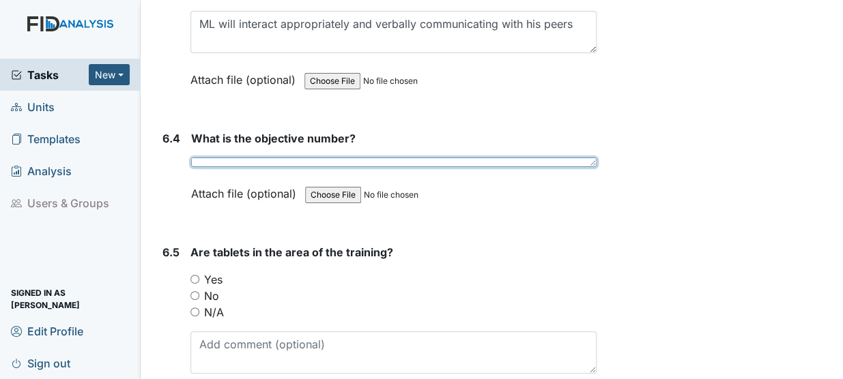
type textarea "1"
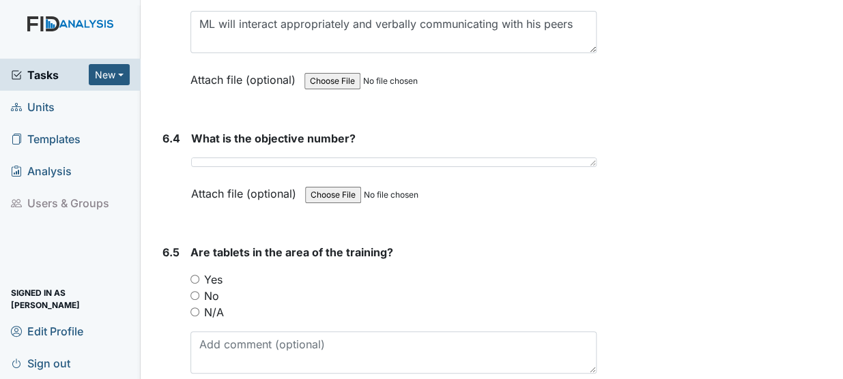
click at [198, 275] on input "Yes" at bounding box center [194, 279] width 9 height 9
radio input "true"
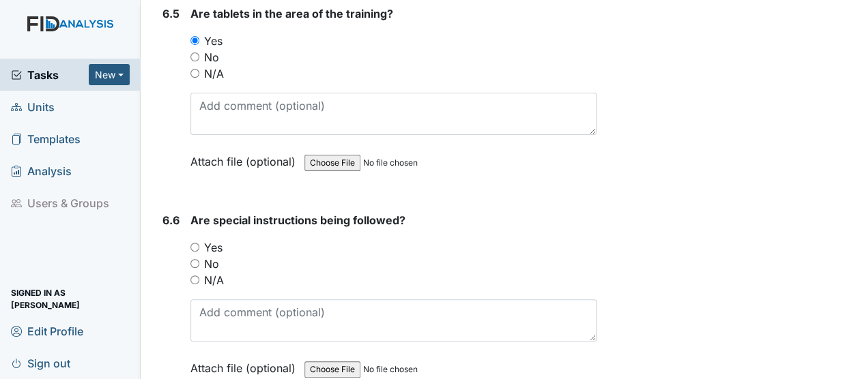
scroll to position [8741, 0]
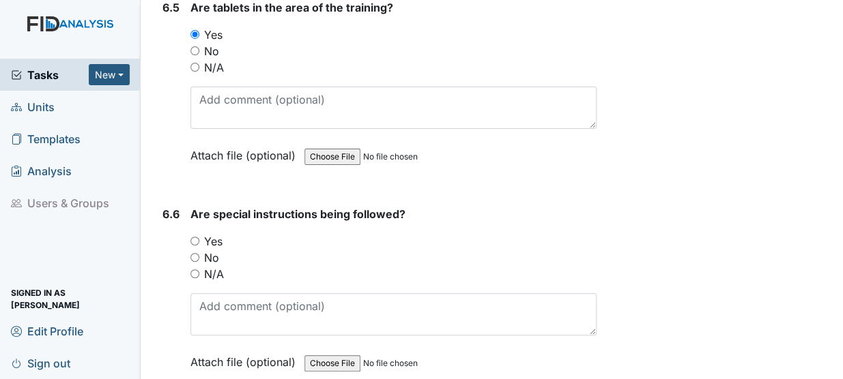
click at [190, 237] on input "Yes" at bounding box center [194, 241] width 9 height 9
radio input "true"
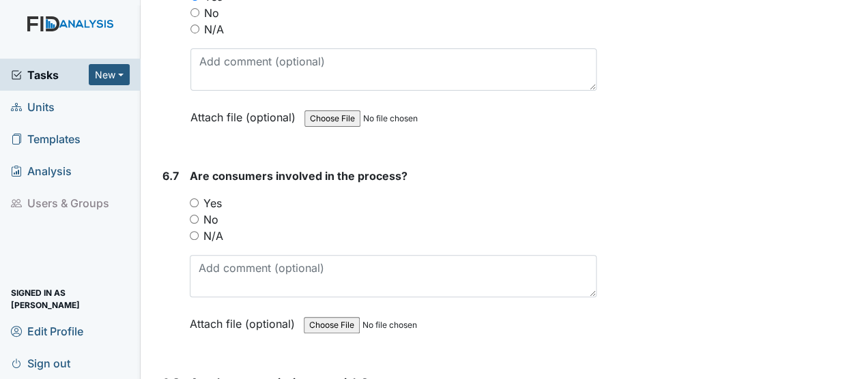
scroll to position [8988, 0]
click at [197, 197] on input "Yes" at bounding box center [194, 201] width 9 height 9
radio input "true"
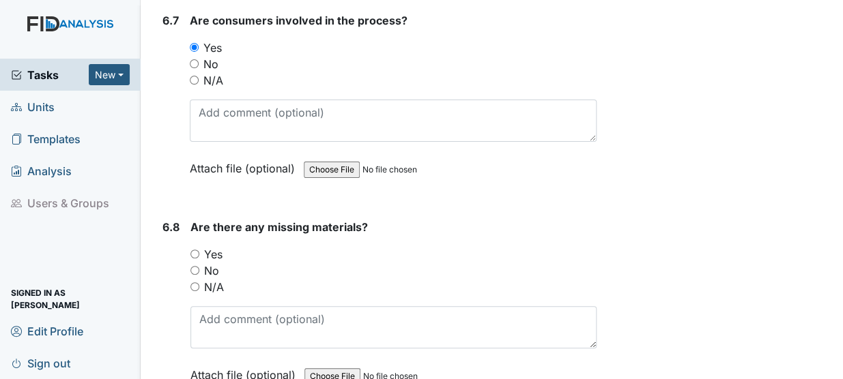
scroll to position [9143, 0]
click at [194, 281] on input "N/A" at bounding box center [194, 285] width 9 height 9
radio input "true"
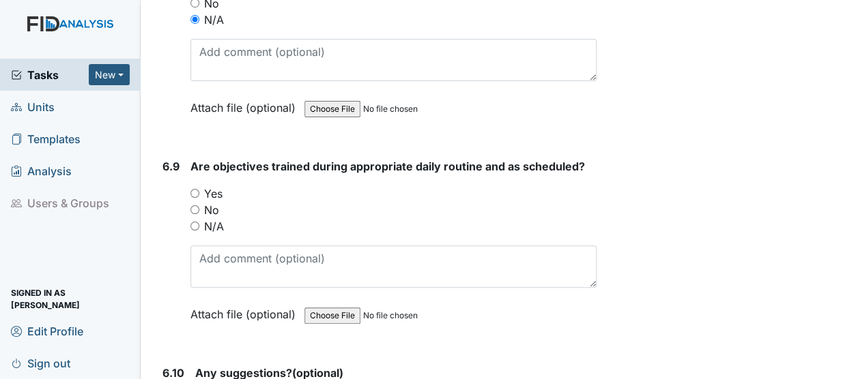
scroll to position [9431, 0]
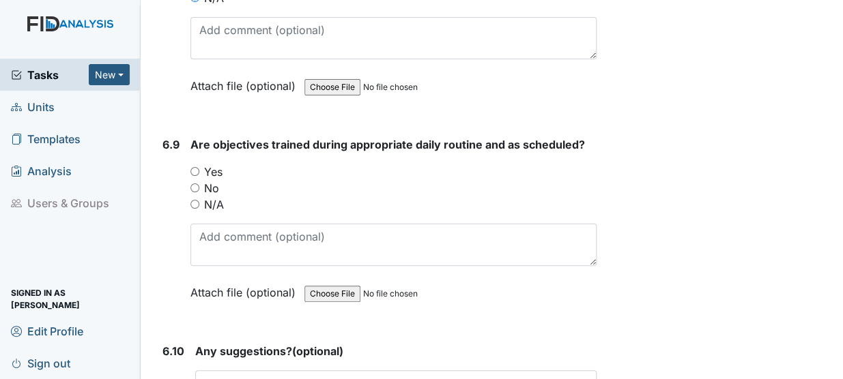
click at [198, 167] on input "Yes" at bounding box center [194, 171] width 9 height 9
radio input "true"
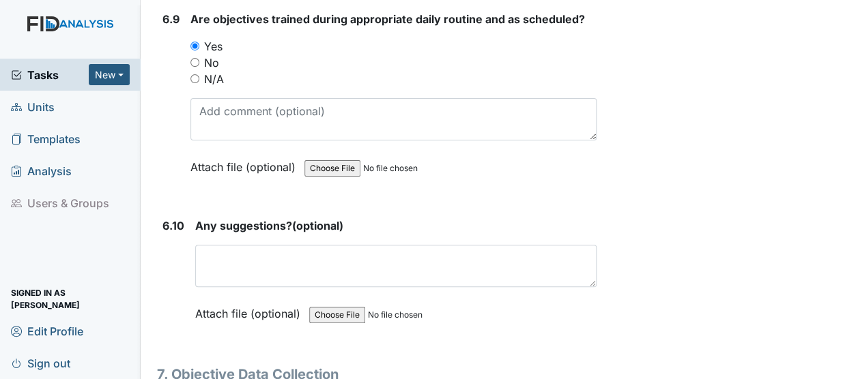
scroll to position [9560, 0]
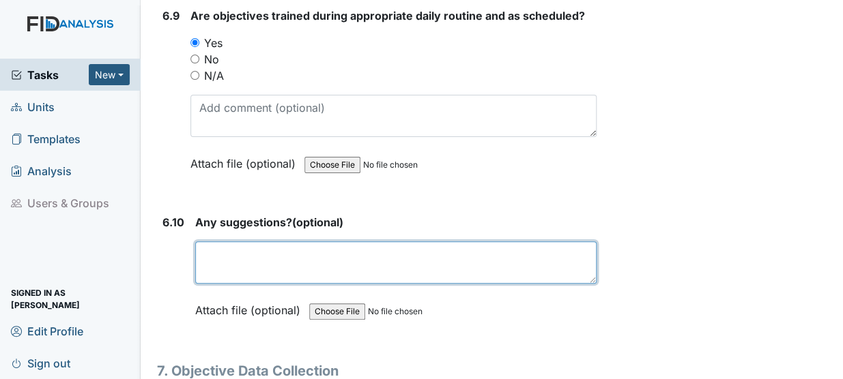
click at [287, 242] on textarea at bounding box center [395, 263] width 401 height 42
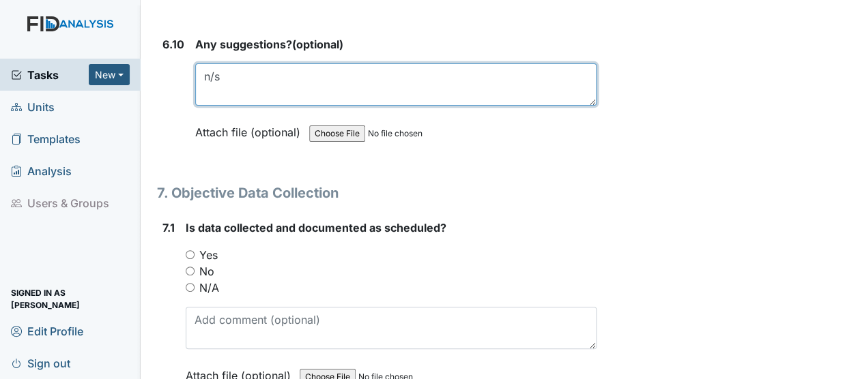
scroll to position [9743, 0]
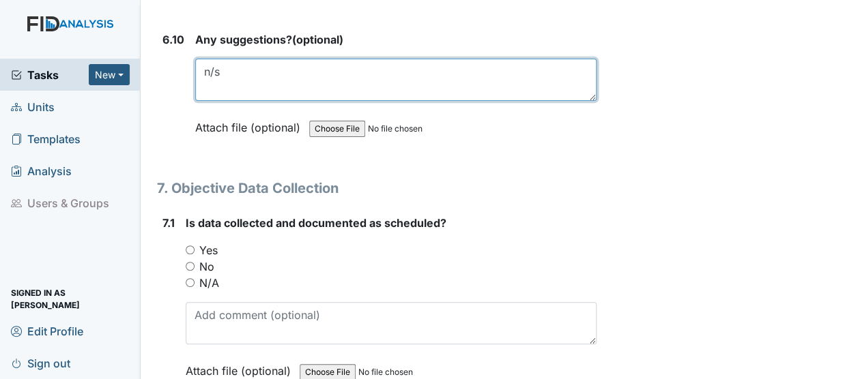
type textarea "n/s"
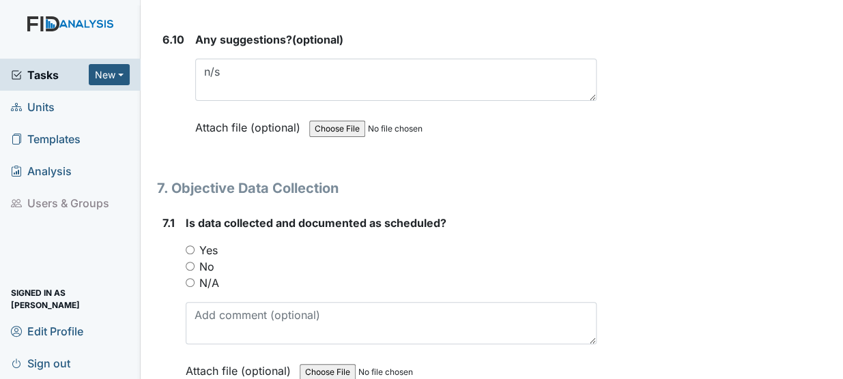
click at [192, 246] on input "Yes" at bounding box center [190, 250] width 9 height 9
radio input "true"
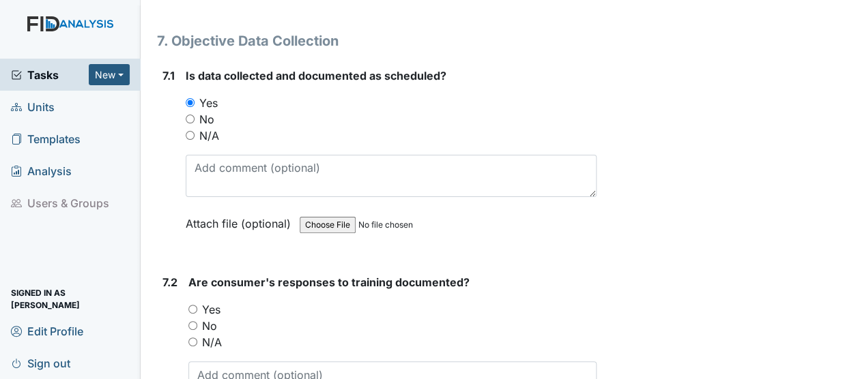
scroll to position [9895, 0]
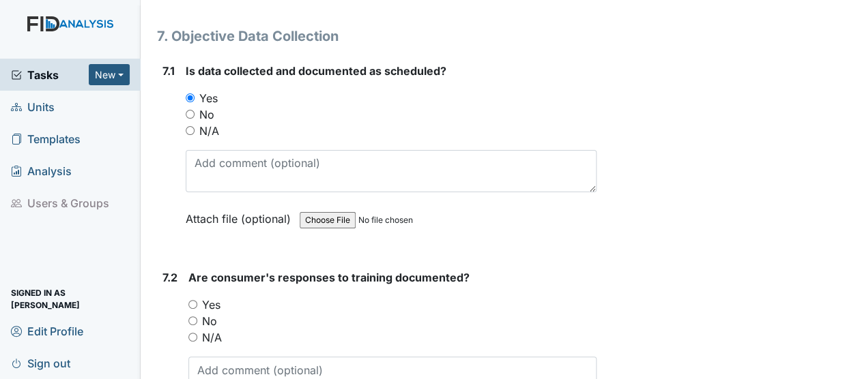
click at [197, 300] on input "Yes" at bounding box center [192, 304] width 9 height 9
radio input "true"
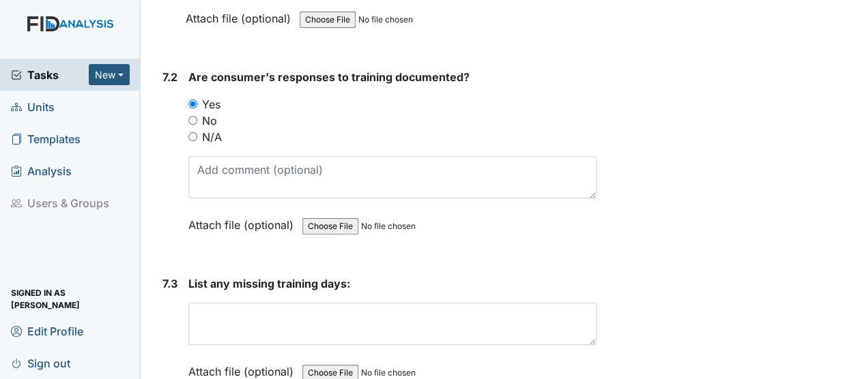
scroll to position [10097, 0]
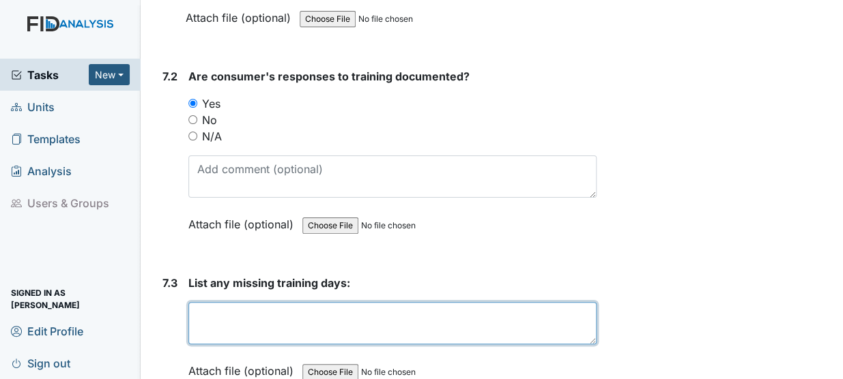
click at [235, 302] on textarea at bounding box center [392, 323] width 408 height 42
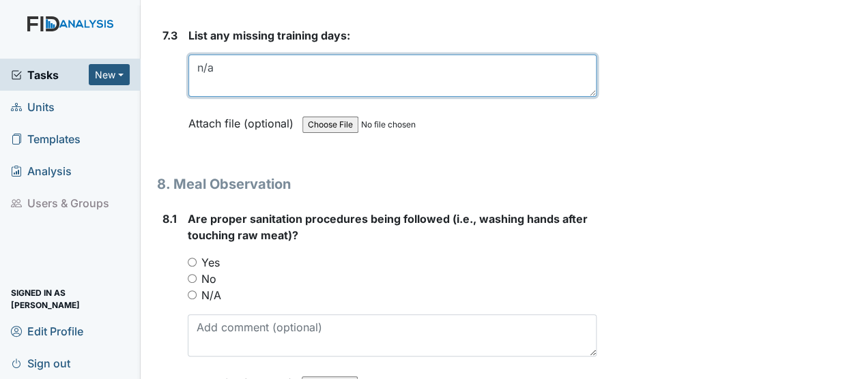
scroll to position [10363, 0]
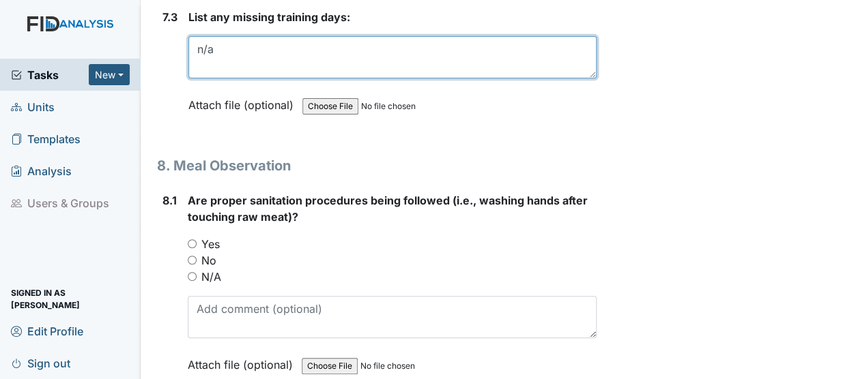
type textarea "n/a"
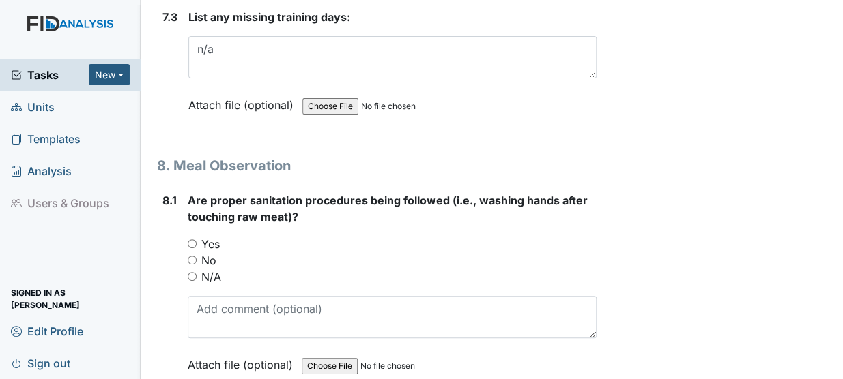
click at [191, 240] on input "Yes" at bounding box center [192, 244] width 9 height 9
radio input "true"
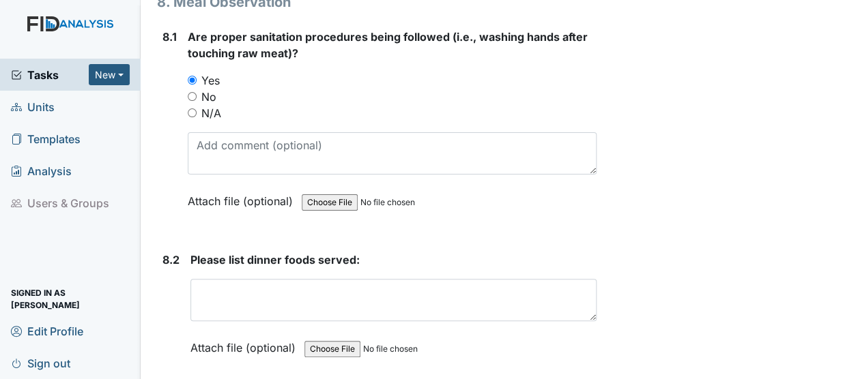
scroll to position [10537, 0]
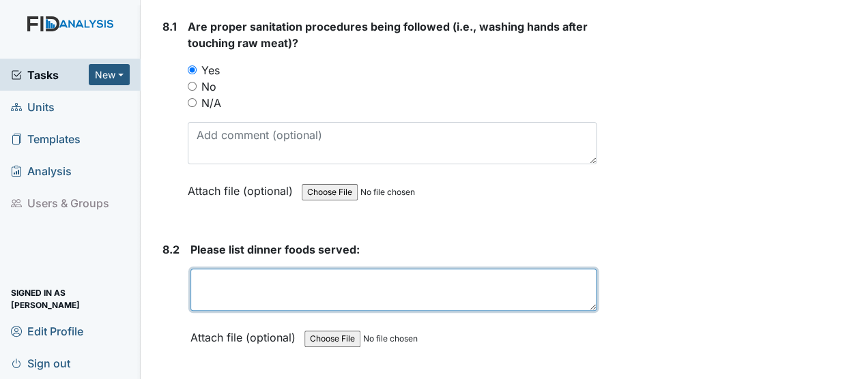
click at [222, 269] on textarea at bounding box center [393, 290] width 406 height 42
click at [293, 269] on textarea "Grilled pork chop, veggies," at bounding box center [393, 290] width 406 height 42
click at [391, 269] on textarea "Grilled pork chop, mix veggies," at bounding box center [393, 290] width 406 height 42
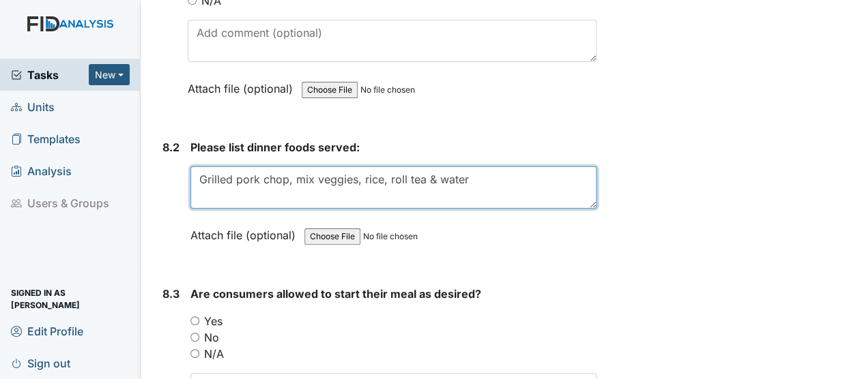
scroll to position [10681, 0]
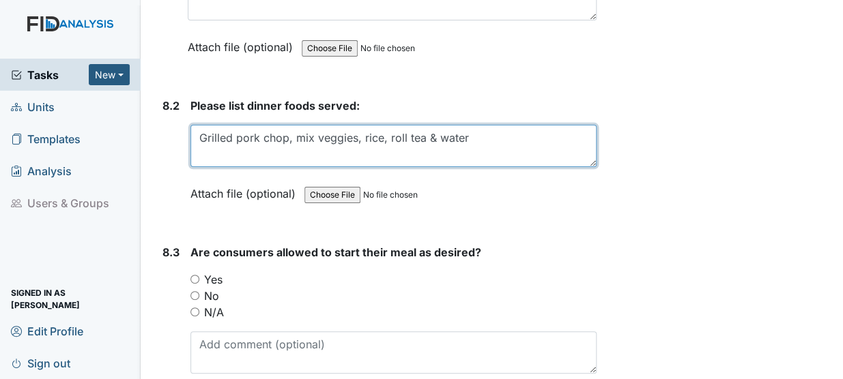
type textarea "Grilled pork chop, mix veggies, rice, roll tea & water"
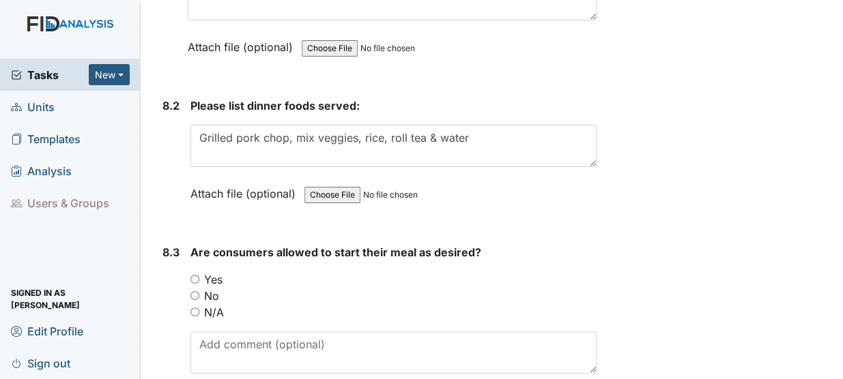
click at [194, 291] on input "No" at bounding box center [194, 295] width 9 height 9
radio input "true"
click at [194, 275] on input "Yes" at bounding box center [194, 279] width 9 height 9
radio input "true"
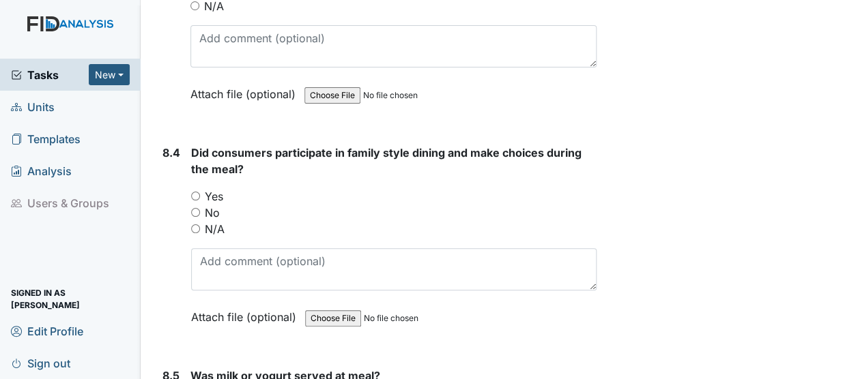
scroll to position [10987, 0]
click at [192, 192] on input "Yes" at bounding box center [195, 196] width 9 height 9
radio input "true"
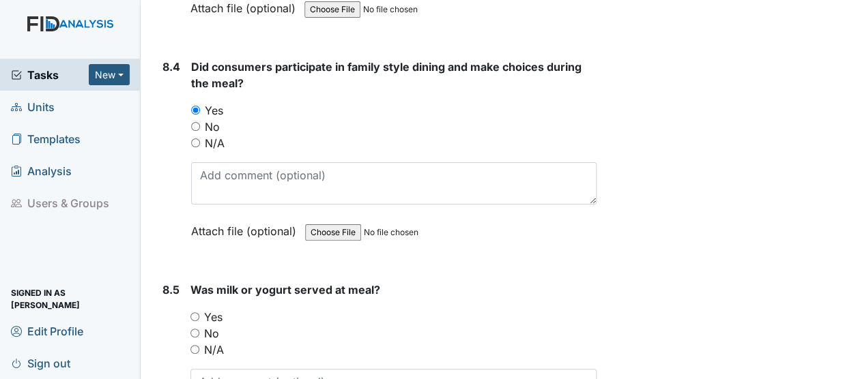
scroll to position [11125, 0]
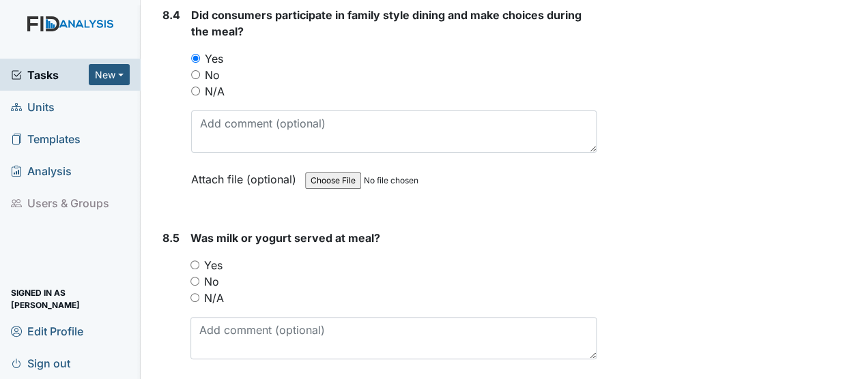
click at [197, 293] on input "N/A" at bounding box center [194, 297] width 9 height 9
radio input "true"
click at [194, 277] on input "No" at bounding box center [194, 281] width 9 height 9
radio input "true"
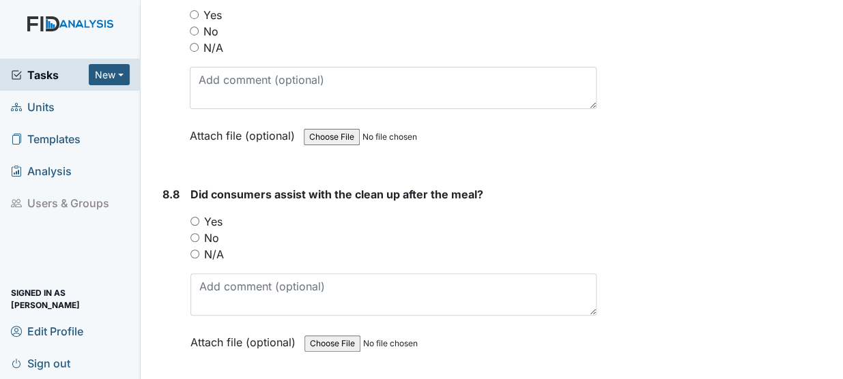
scroll to position [11806, 0]
click at [192, 216] on input "Yes" at bounding box center [194, 220] width 9 height 9
radio input "true"
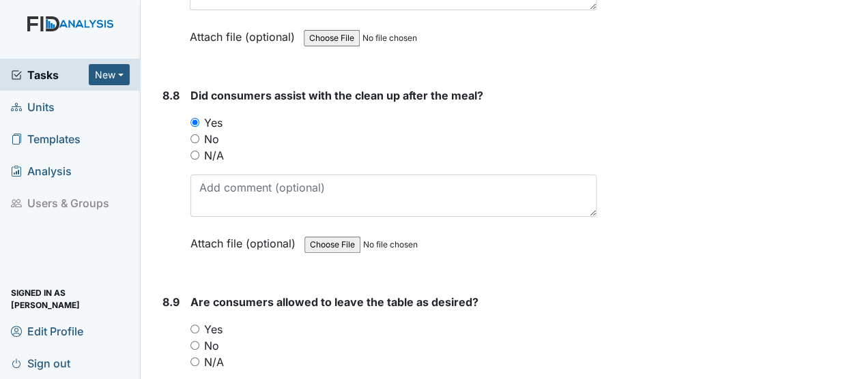
scroll to position [11970, 0]
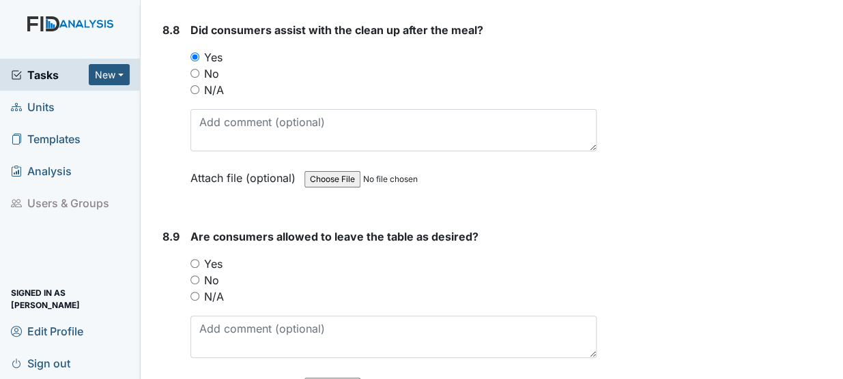
click at [193, 259] on input "Yes" at bounding box center [194, 263] width 9 height 9
radio input "true"
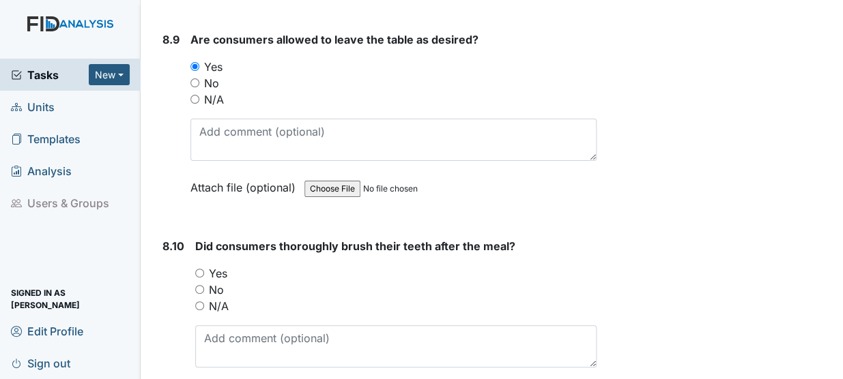
scroll to position [12168, 0]
click at [201, 268] on input "Yes" at bounding box center [199, 272] width 9 height 9
radio input "true"
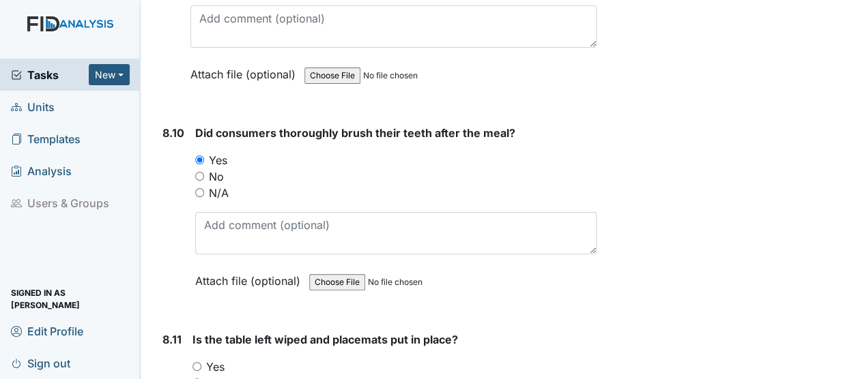
scroll to position [12353, 0]
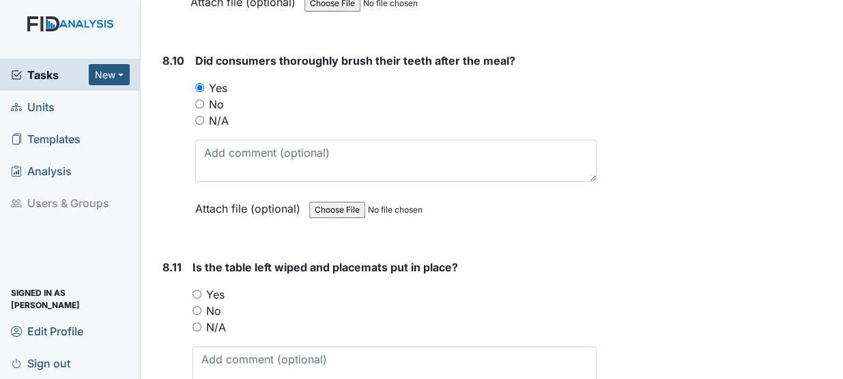
click at [198, 290] on input "Yes" at bounding box center [196, 294] width 9 height 9
radio input "true"
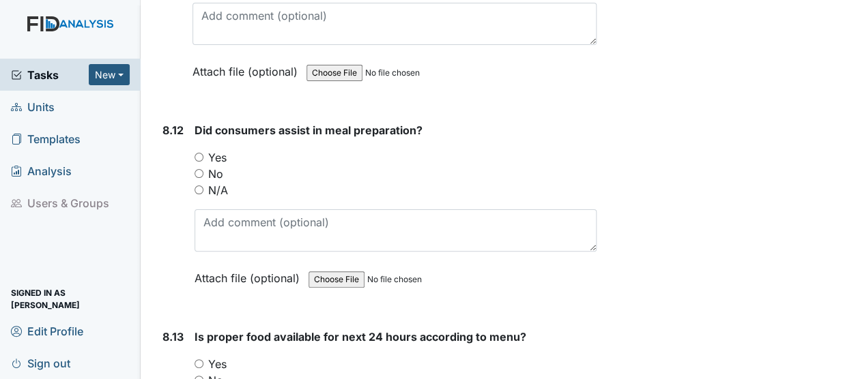
scroll to position [12700, 0]
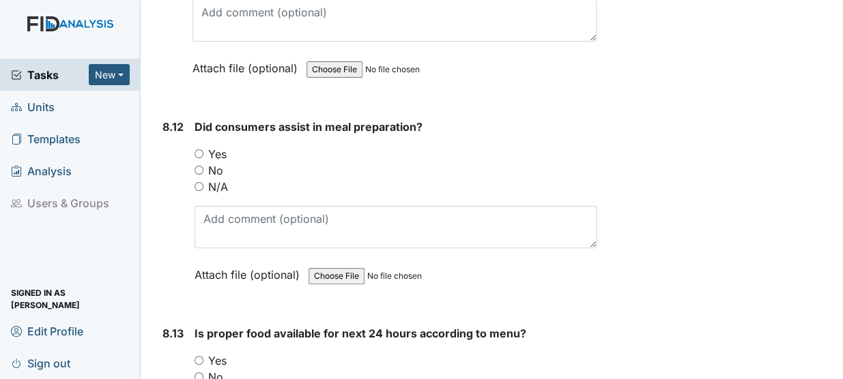
click at [198, 149] on input "Yes" at bounding box center [198, 153] width 9 height 9
radio input "true"
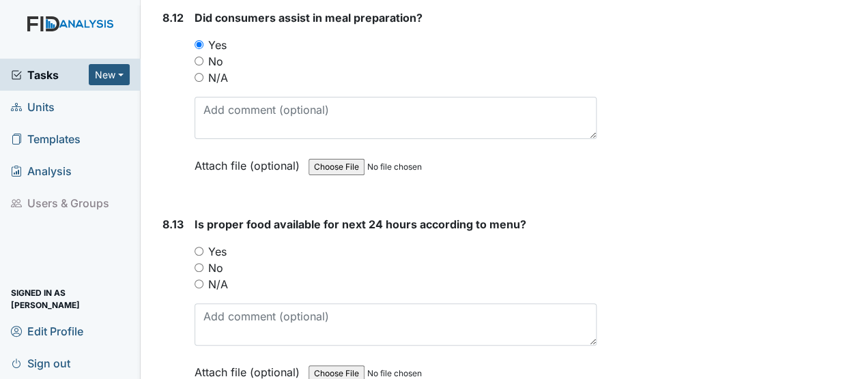
scroll to position [12811, 0]
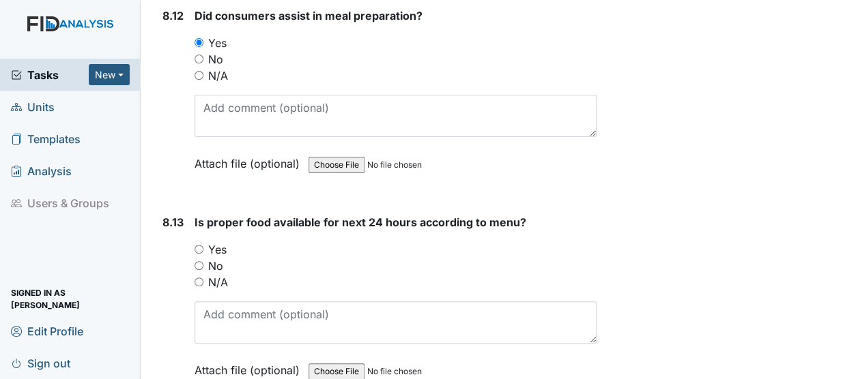
click at [198, 245] on input "Yes" at bounding box center [198, 249] width 9 height 9
radio input "true"
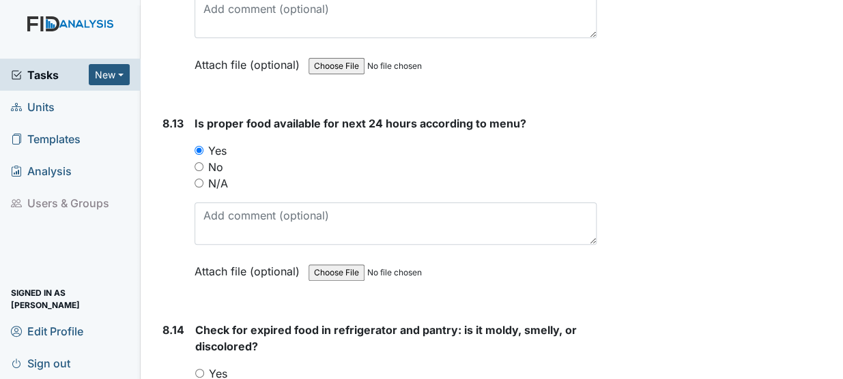
scroll to position [12976, 0]
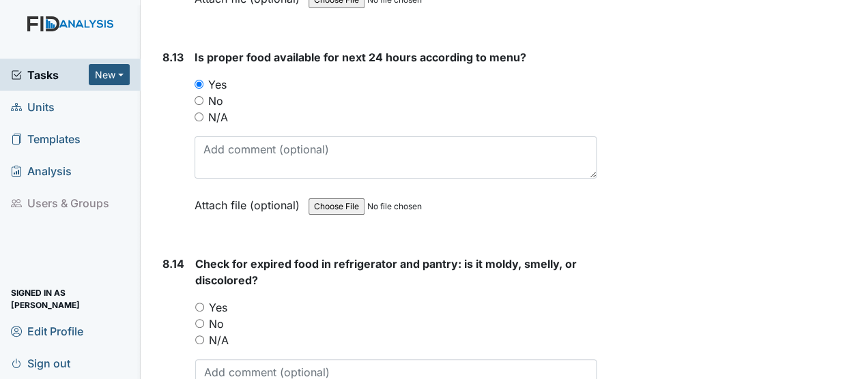
click at [201, 303] on input "Yes" at bounding box center [199, 307] width 9 height 9
radio input "true"
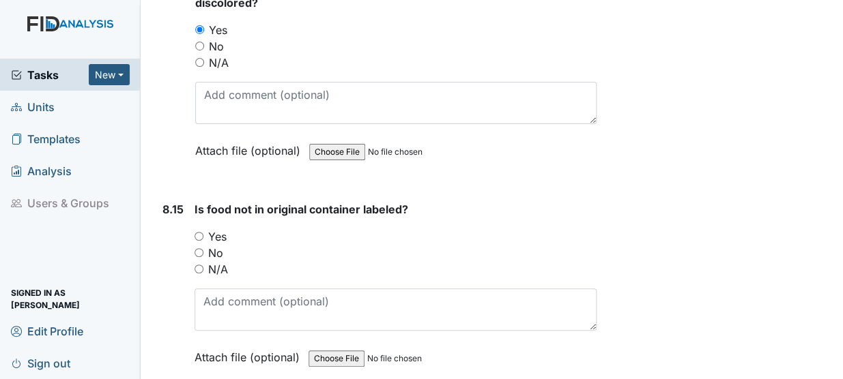
scroll to position [13262, 0]
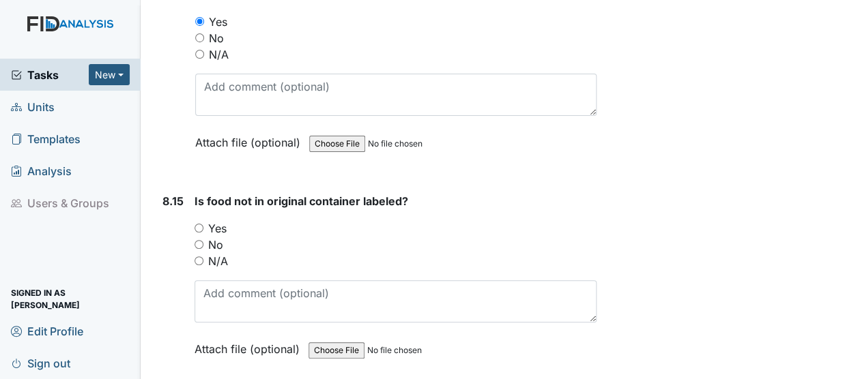
click at [197, 224] on input "Yes" at bounding box center [198, 228] width 9 height 9
radio input "true"
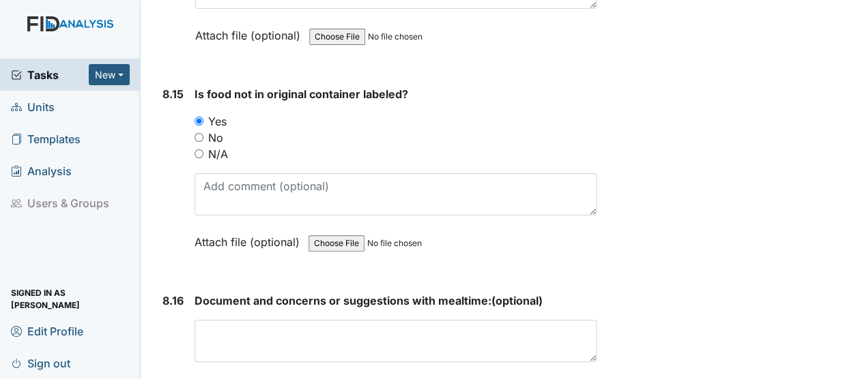
scroll to position [13451, 0]
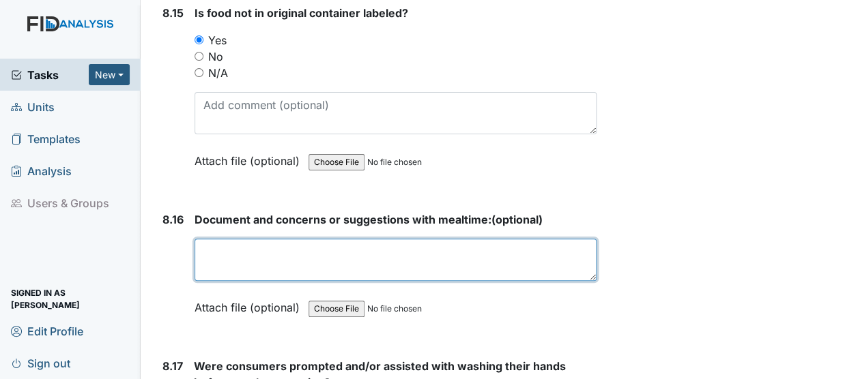
click at [285, 239] on textarea at bounding box center [395, 260] width 402 height 42
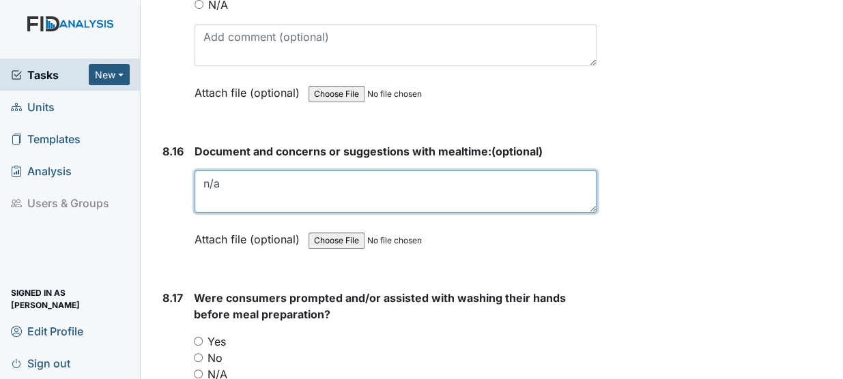
scroll to position [13582, 0]
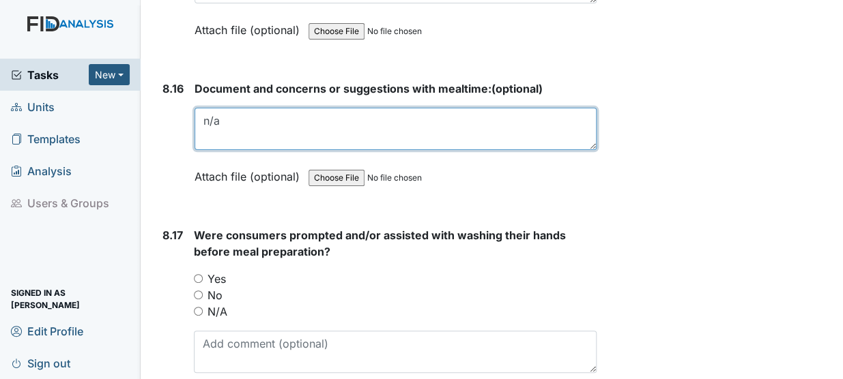
type textarea "n/a"
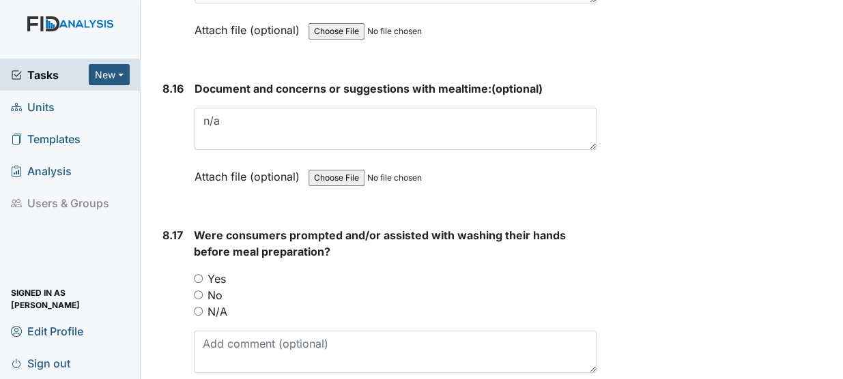
click at [196, 274] on input "Yes" at bounding box center [198, 278] width 9 height 9
radio input "true"
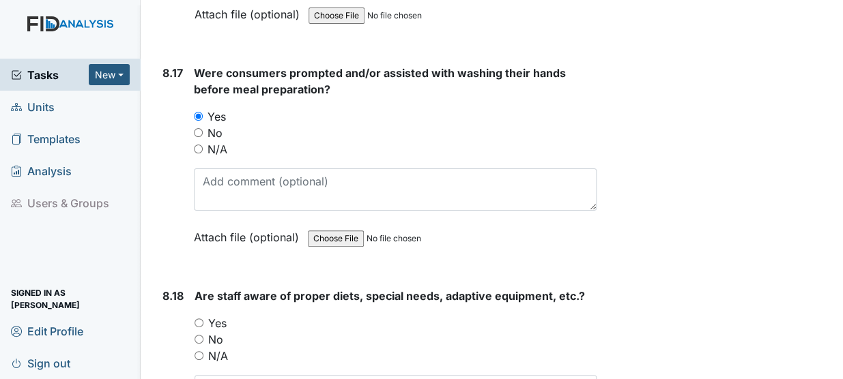
scroll to position [13748, 0]
